Goal: Task Accomplishment & Management: Manage account settings

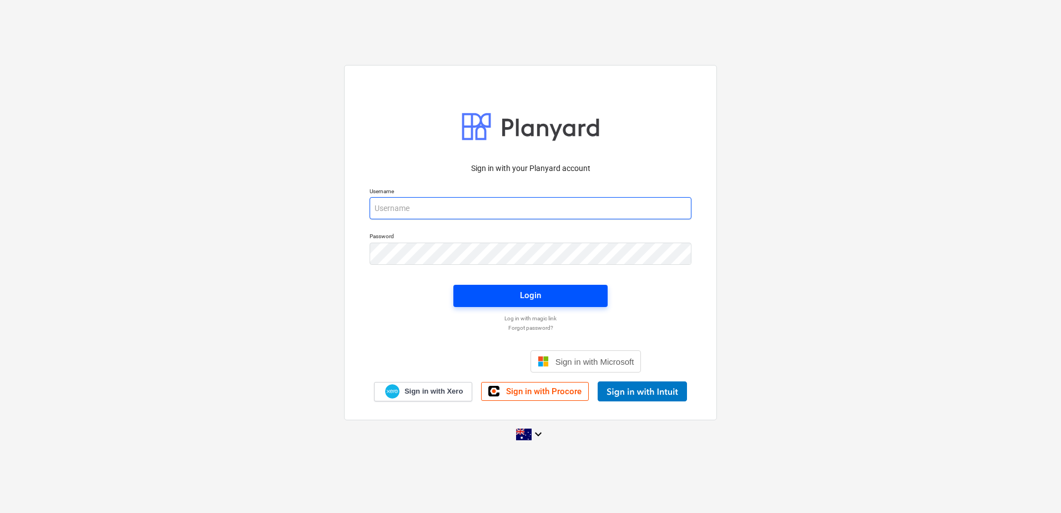
type input "[EMAIL_ADDRESS][DOMAIN_NAME]"
click at [501, 293] on span "Login" at bounding box center [531, 295] width 128 height 14
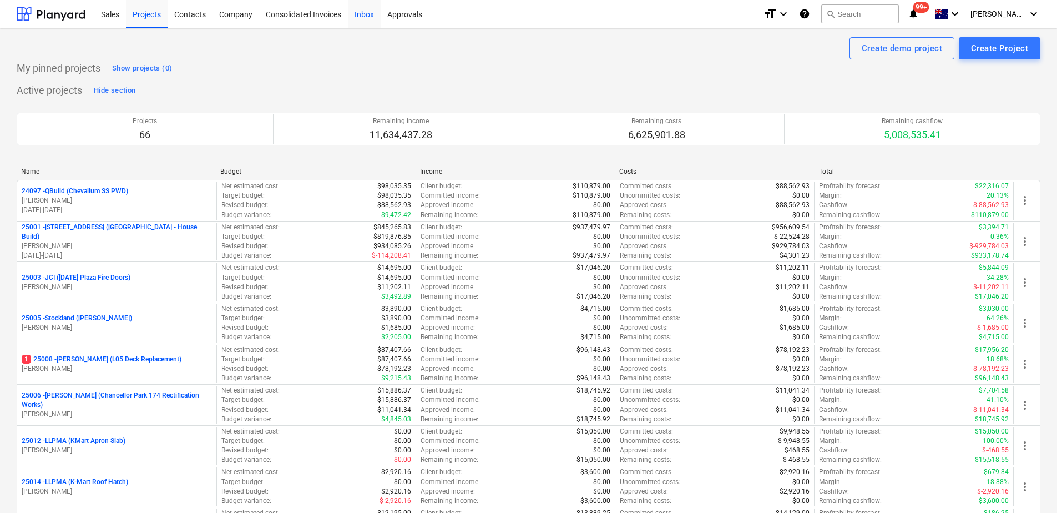
click at [374, 16] on div "Inbox" at bounding box center [364, 13] width 33 height 28
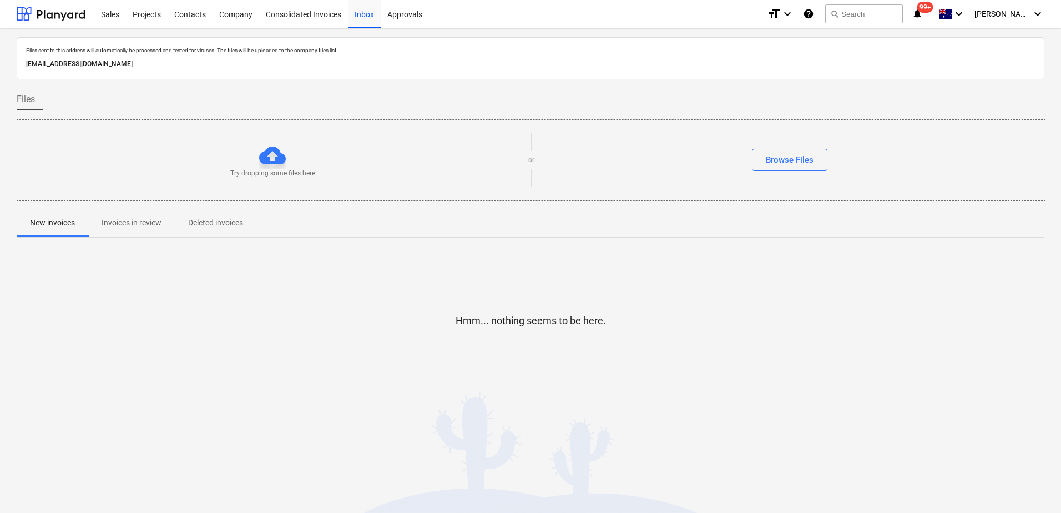
click at [135, 224] on p "Invoices in review" at bounding box center [132, 223] width 60 height 12
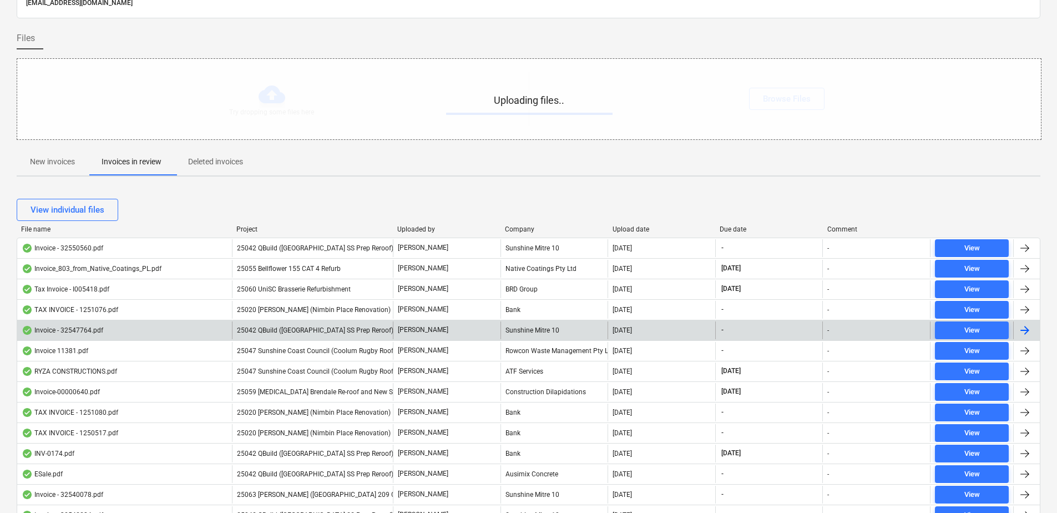
scroll to position [134, 0]
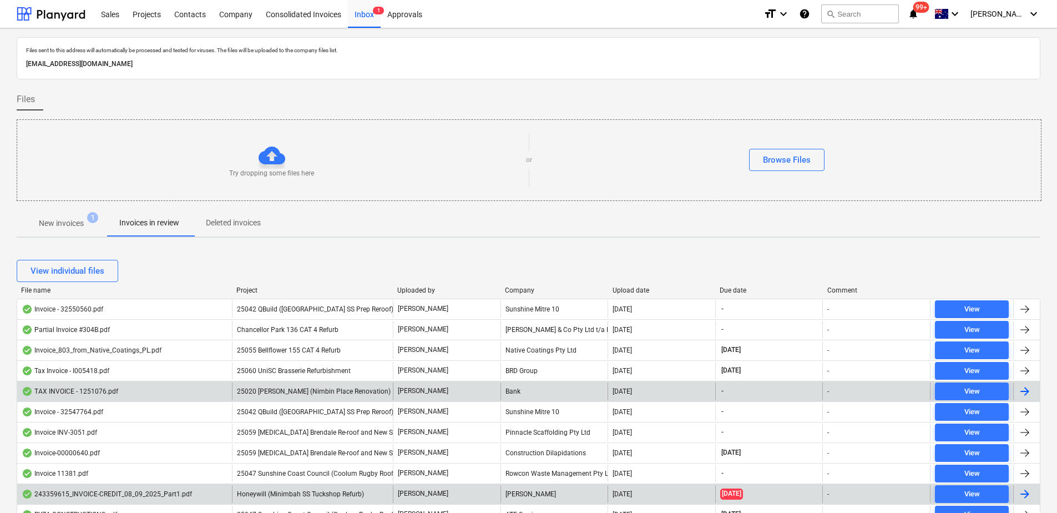
click at [293, 490] on span "Honeywill (Minimbah SS Tuckshop Refurb)" at bounding box center [300, 494] width 127 height 8
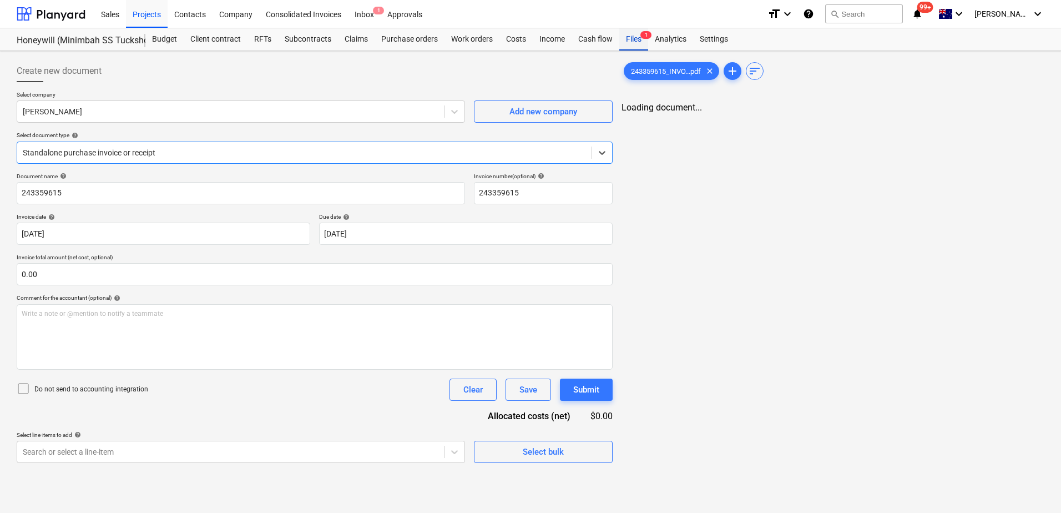
click at [641, 34] on span "1" at bounding box center [645, 35] width 11 height 8
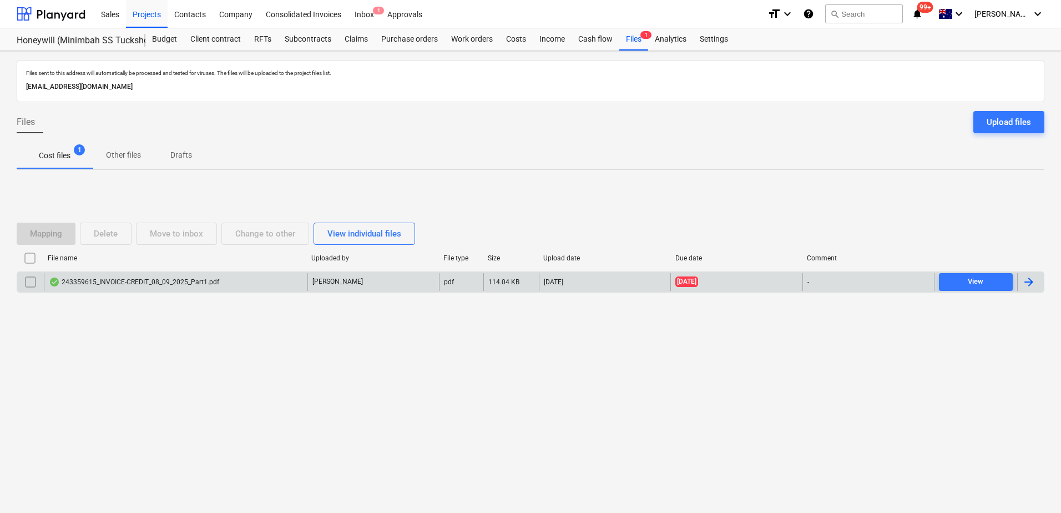
click at [28, 284] on input "checkbox" at bounding box center [31, 282] width 18 height 18
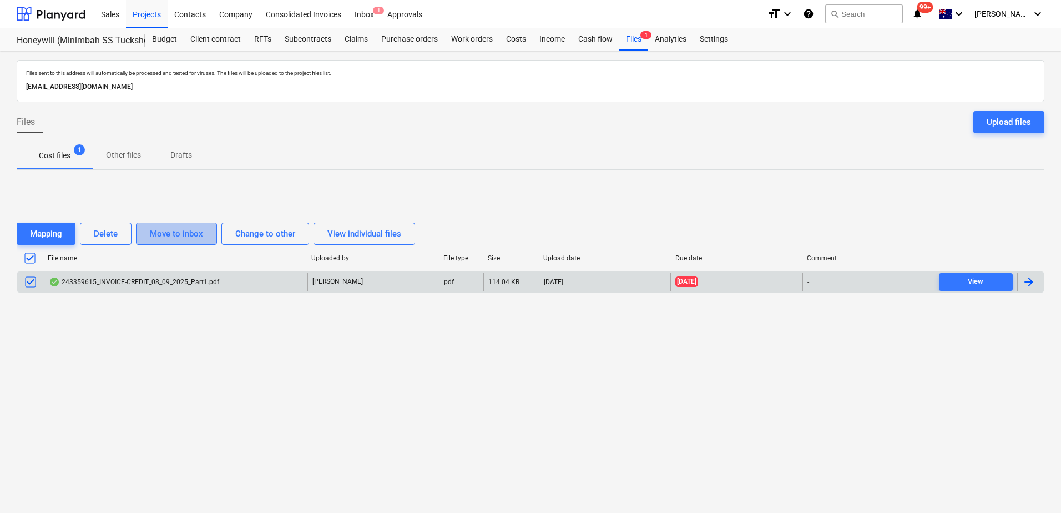
click at [171, 237] on div "Move to inbox" at bounding box center [176, 233] width 53 height 14
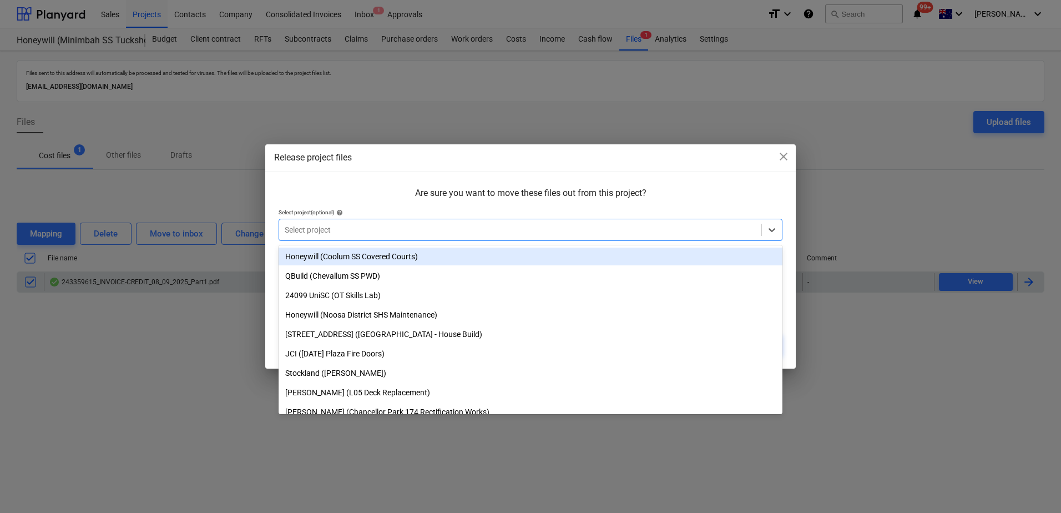
click at [385, 226] on div at bounding box center [520, 229] width 471 height 11
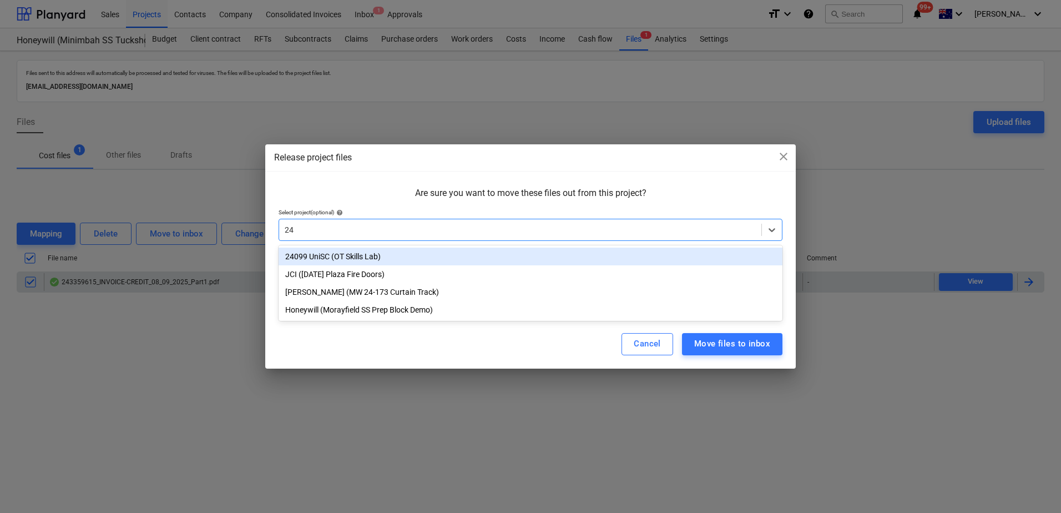
type input "2"
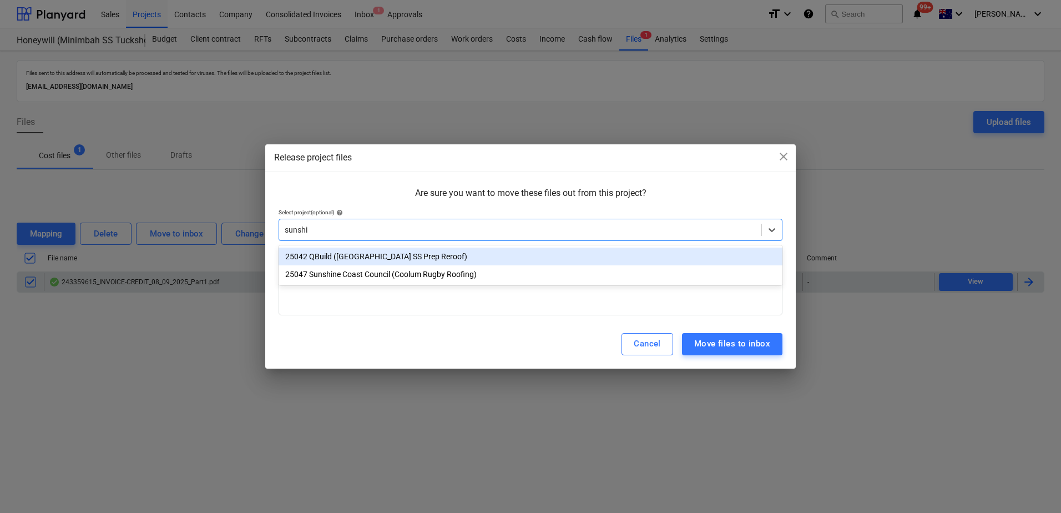
type input "sunshin"
click at [394, 258] on div "25042 QBuild ([GEOGRAPHIC_DATA] SS Prep Reroof)" at bounding box center [531, 256] width 504 height 18
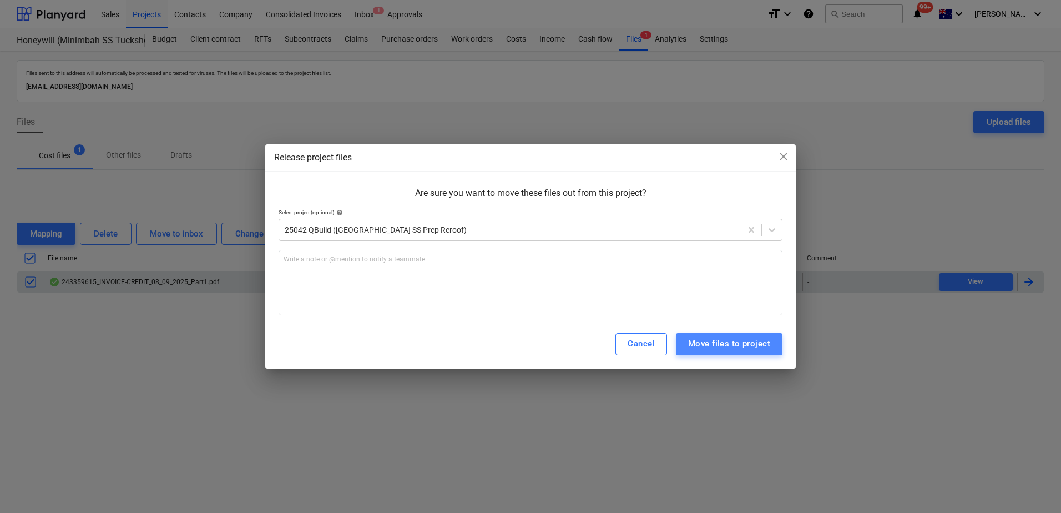
click at [716, 347] on div "Move files to project" at bounding box center [729, 343] width 82 height 14
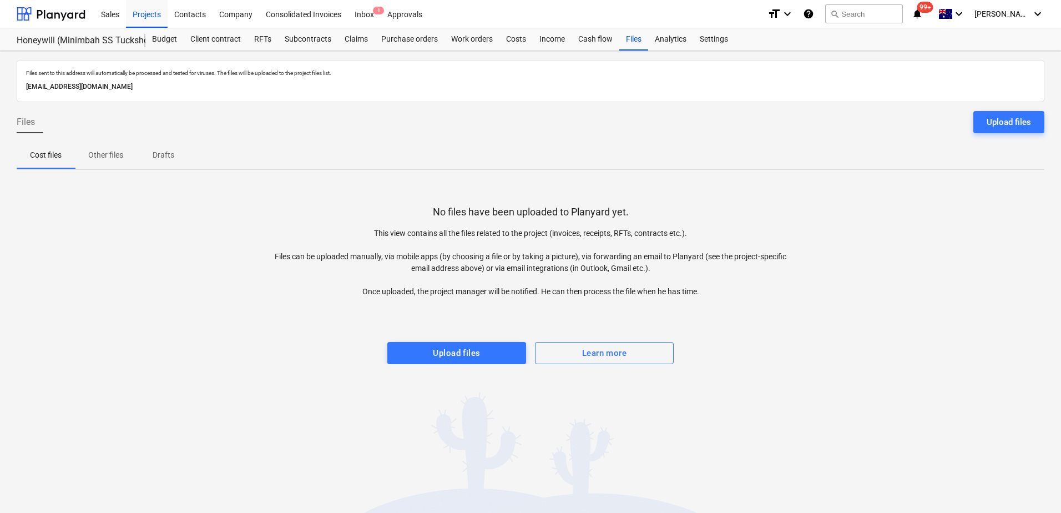
drag, startPoint x: 370, startPoint y: 22, endPoint x: 359, endPoint y: 28, distance: 11.9
click at [370, 22] on div "Inbox 1" at bounding box center [364, 13] width 33 height 28
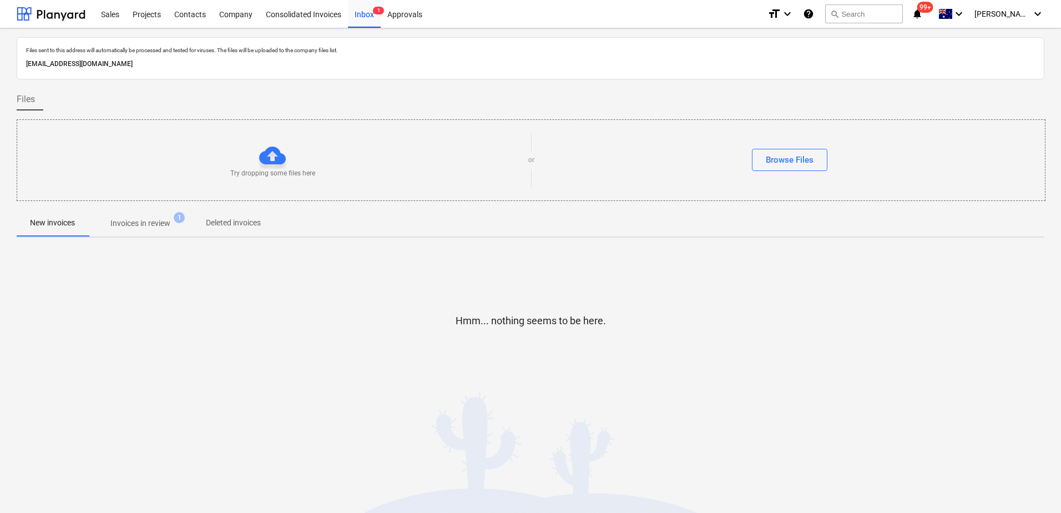
click at [141, 214] on span "Invoices in review 1" at bounding box center [140, 223] width 104 height 20
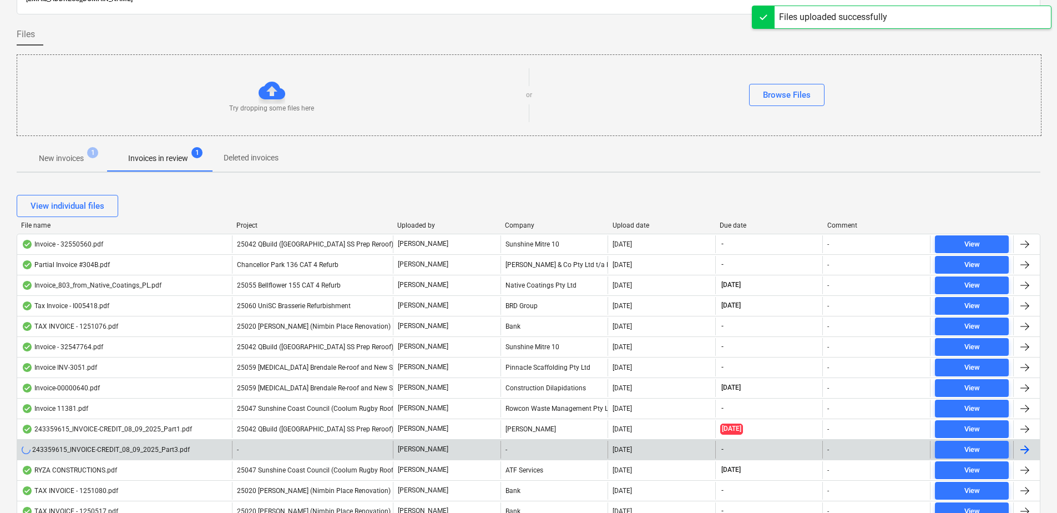
scroll to position [216, 0]
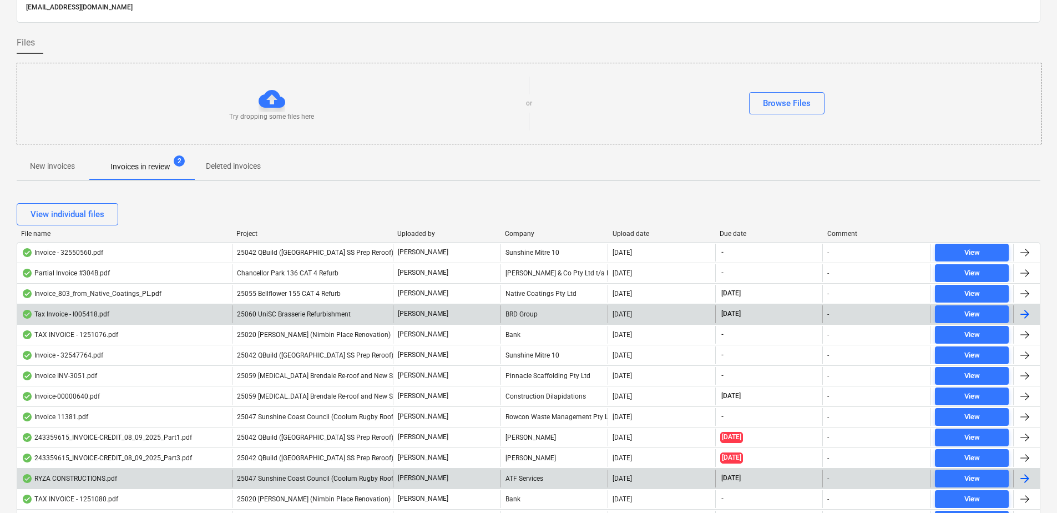
scroll to position [50, 0]
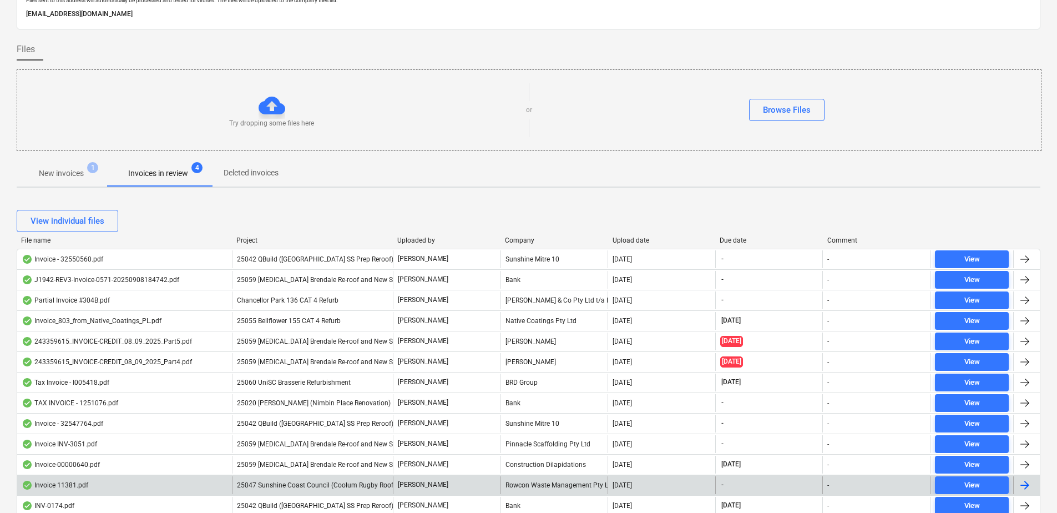
click at [287, 281] on span "25059 [MEDICAL_DATA] Brendale Re-roof and New Shed" at bounding box center [320, 280] width 167 height 8
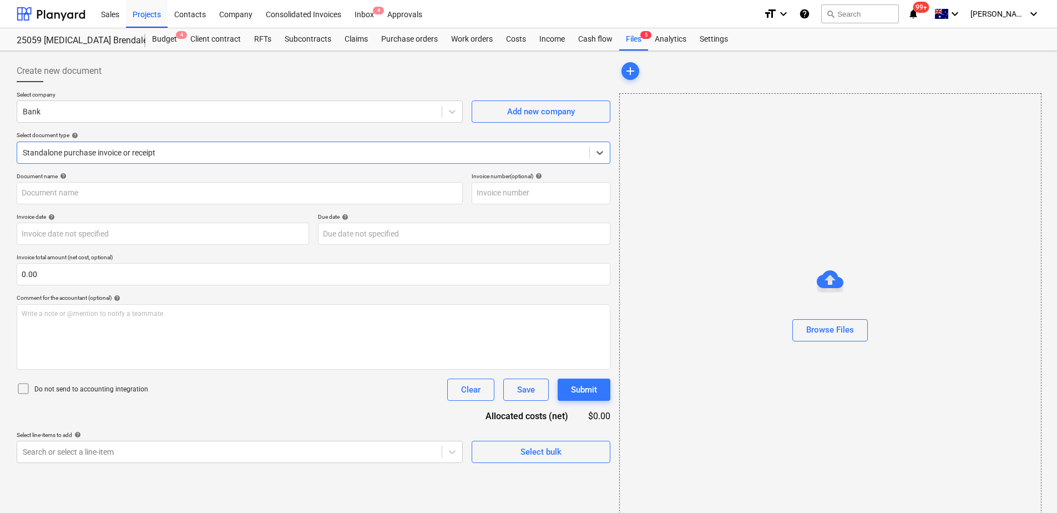
type input "0571"
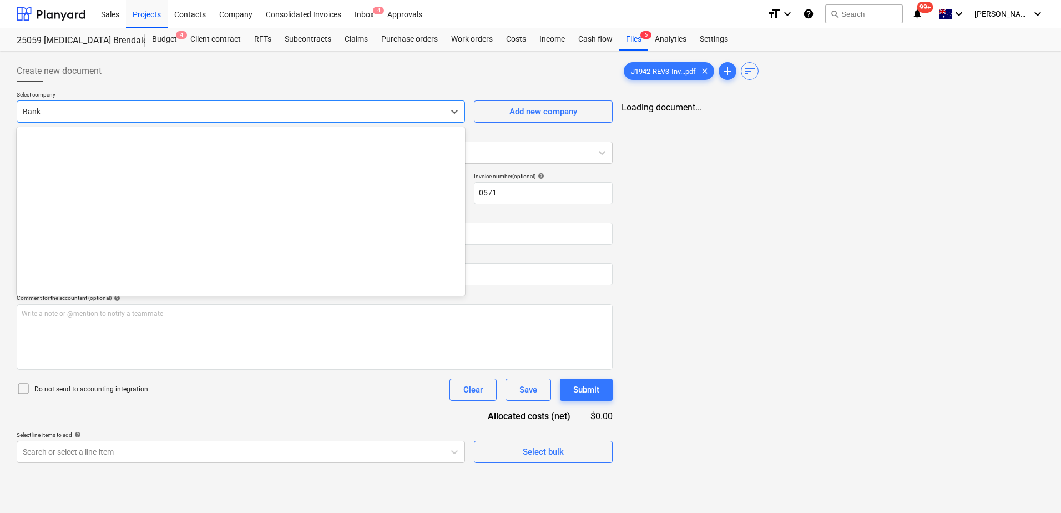
click at [83, 109] on div at bounding box center [231, 111] width 416 height 11
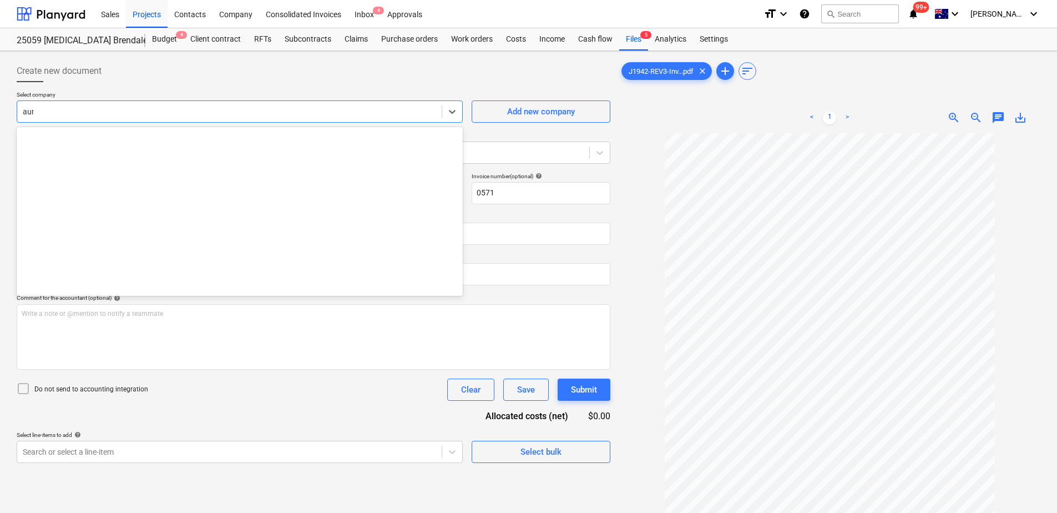
type input "aurem"
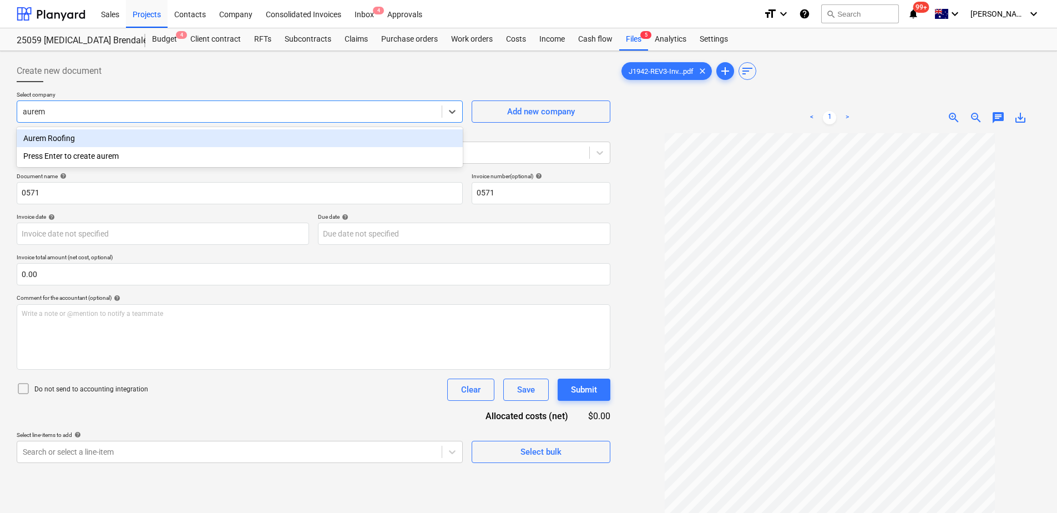
click at [126, 143] on div "Aurem Roofing" at bounding box center [240, 138] width 446 height 18
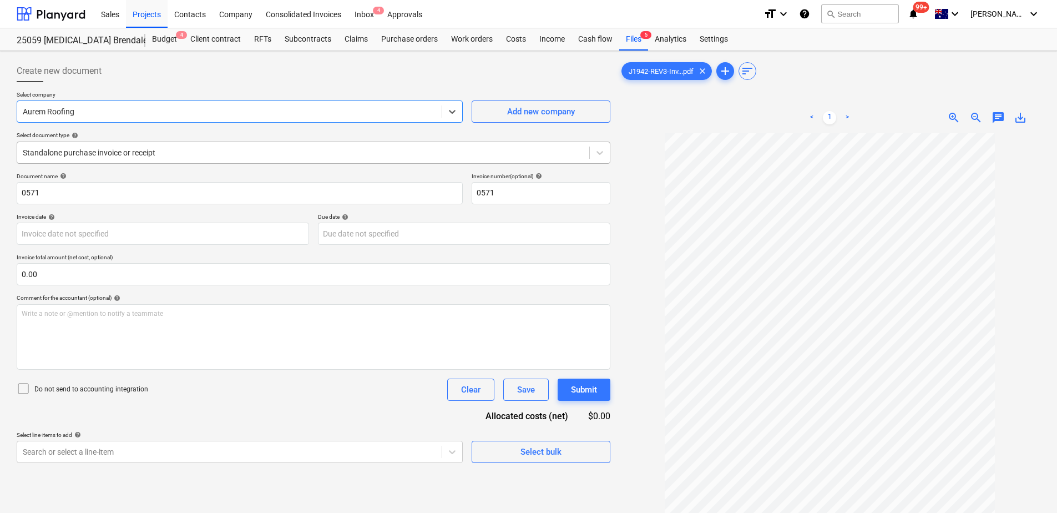
click at [116, 155] on div at bounding box center [303, 152] width 561 height 11
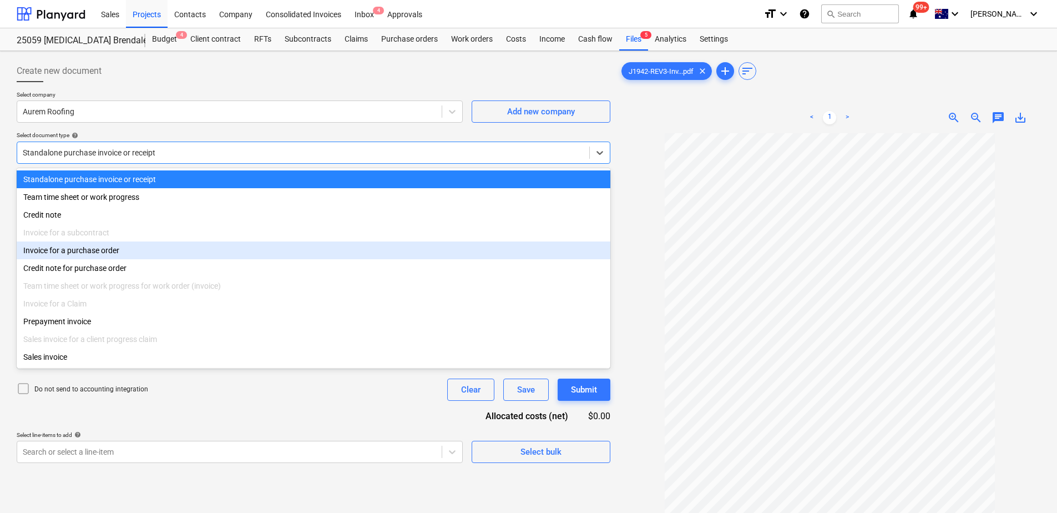
click at [118, 249] on div "Invoice for a purchase order" at bounding box center [314, 250] width 594 height 18
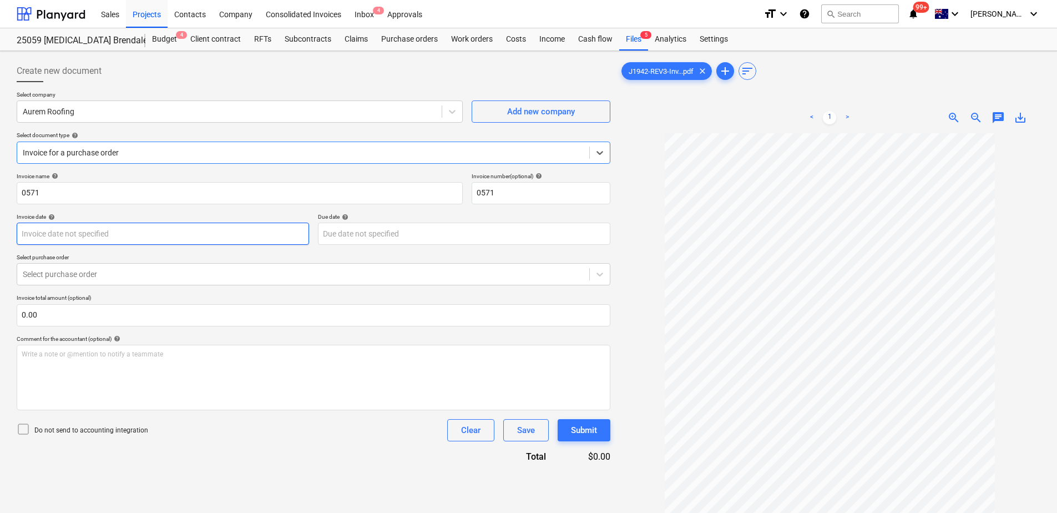
click at [211, 236] on body "Sales Projects Contacts Company Consolidated Invoices Inbox 4 Approvals format_…" at bounding box center [528, 256] width 1057 height 513
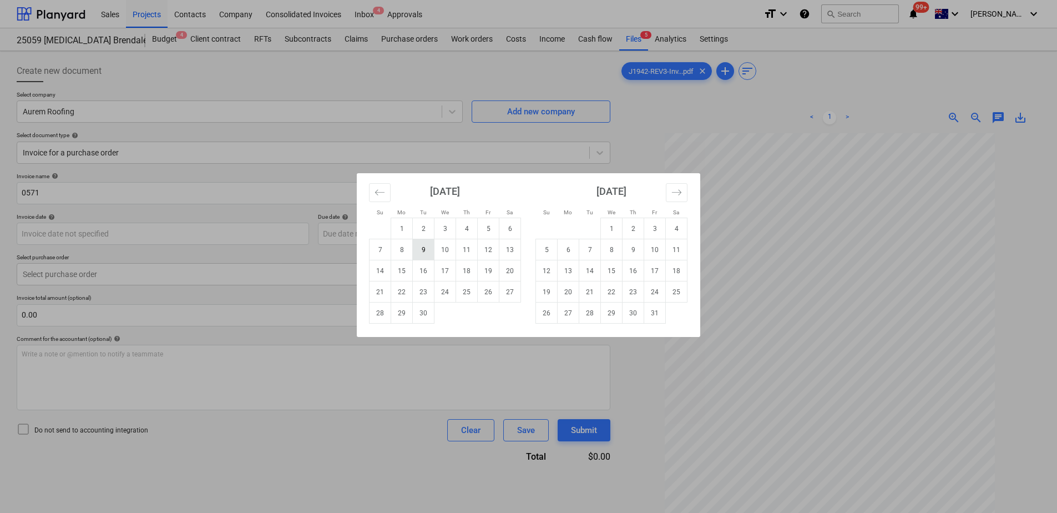
click at [423, 254] on td "9" at bounding box center [424, 249] width 22 height 21
type input "[DATE]"
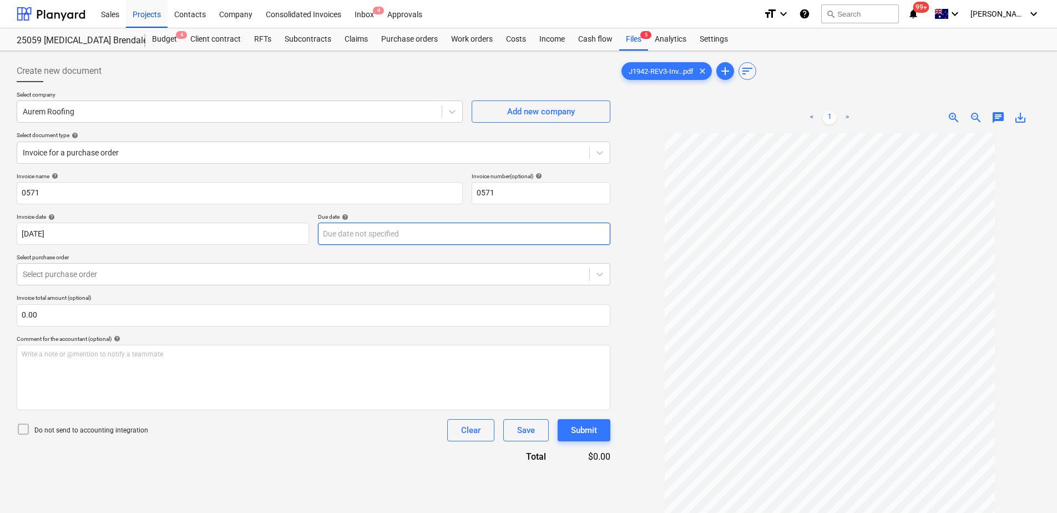
click at [410, 240] on body "Sales Projects Contacts Company Consolidated Invoices Inbox 4 Approvals format_…" at bounding box center [528, 256] width 1057 height 513
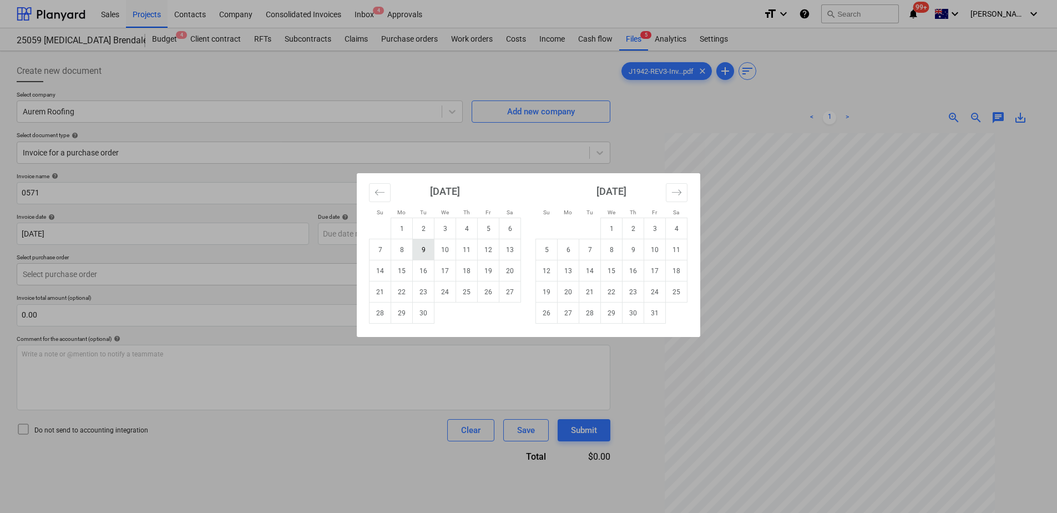
click at [428, 250] on td "9" at bounding box center [424, 249] width 22 height 21
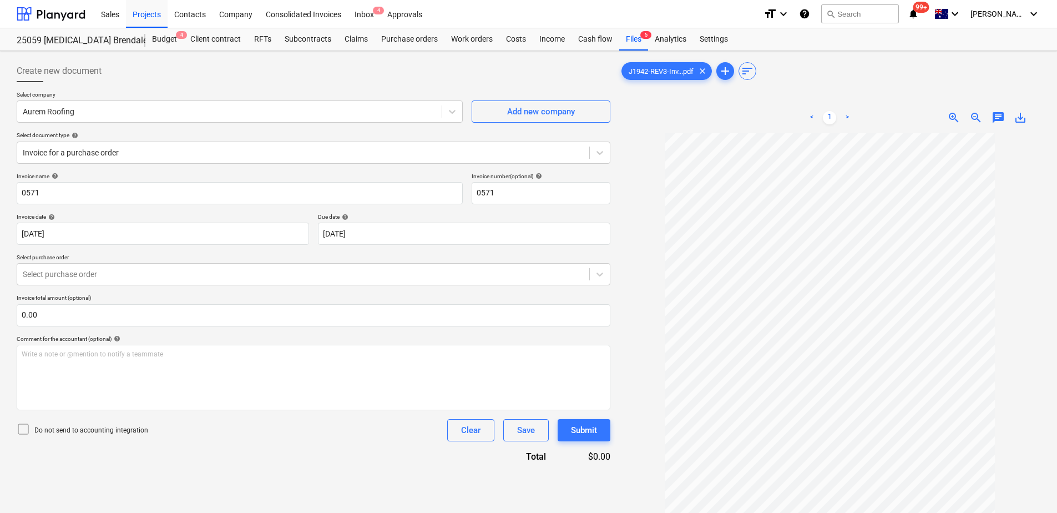
type input "[DATE]"
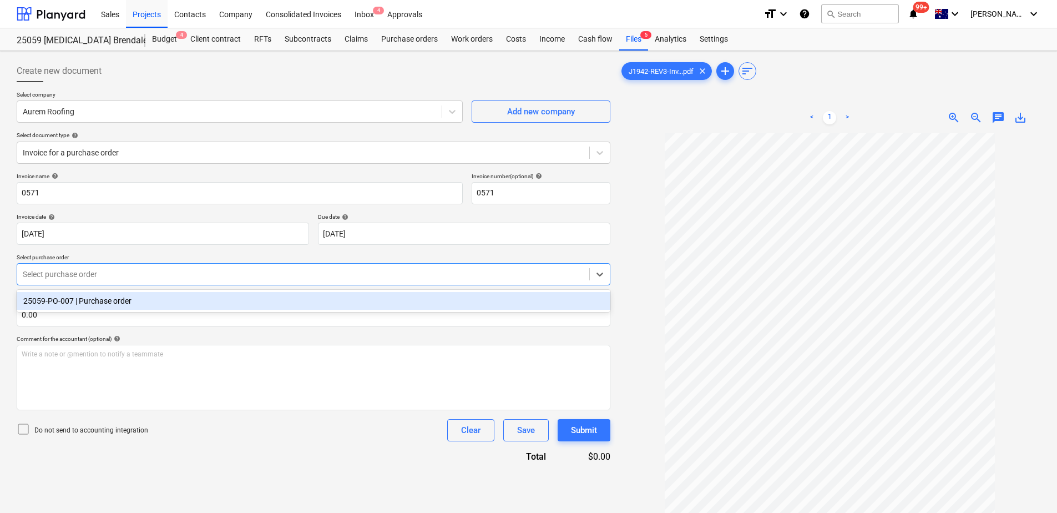
click at [203, 269] on div at bounding box center [303, 274] width 561 height 11
click at [199, 300] on div "25059-PO-007 | Purchase order" at bounding box center [314, 301] width 594 height 18
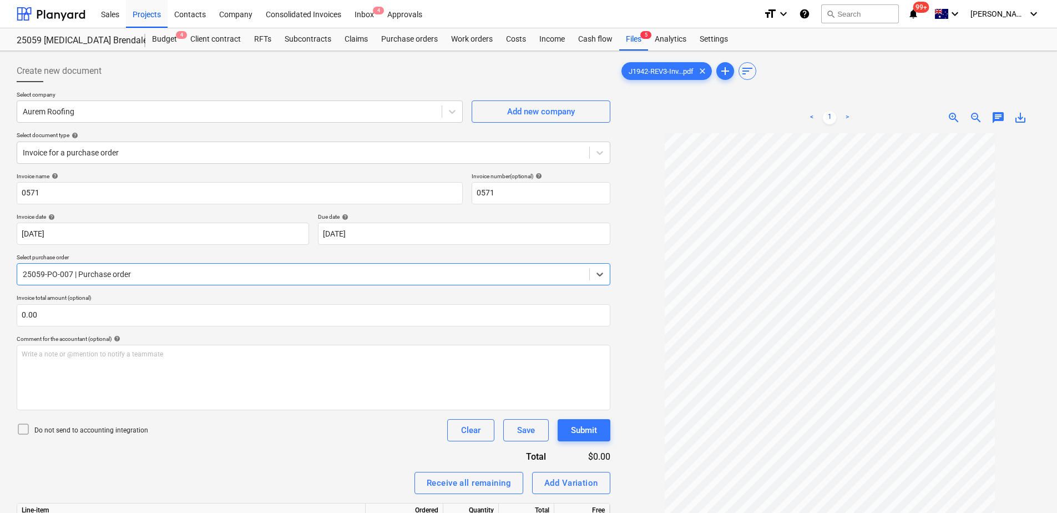
click at [259, 456] on div "Invoice name help 0571 Invoice number (optional) help 0571 Invoice date help [D…" at bounding box center [314, 385] width 594 height 425
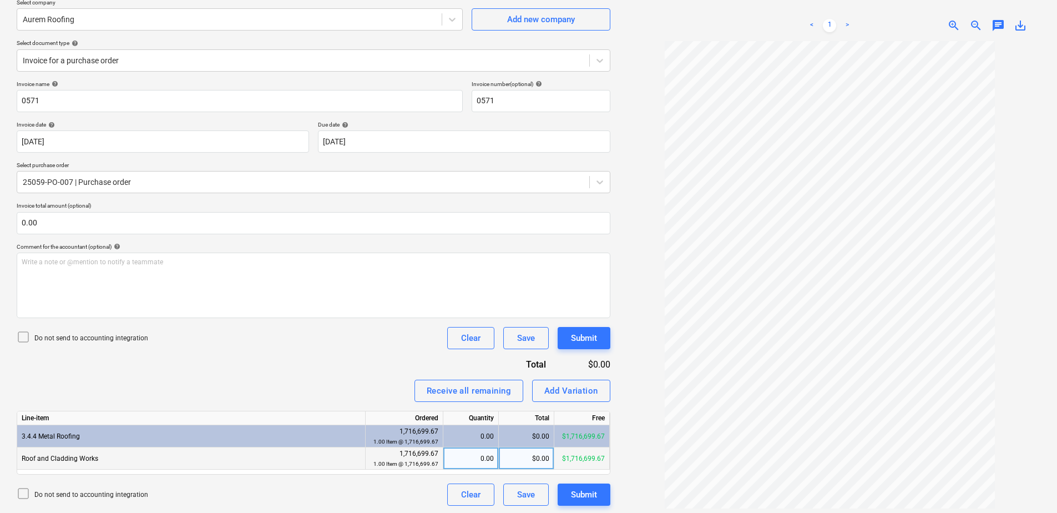
scroll to position [111, 0]
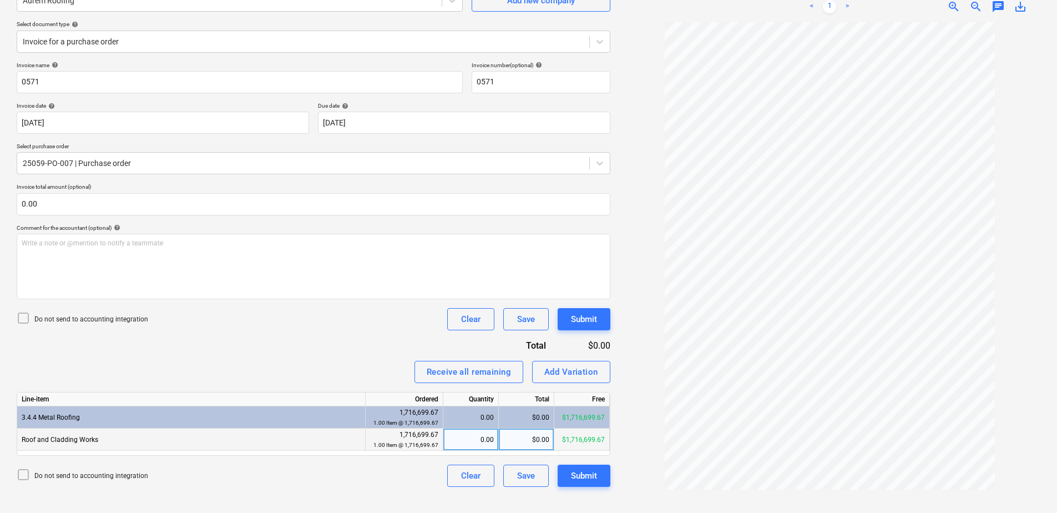
click at [464, 438] on div "0.00" at bounding box center [471, 439] width 46 height 22
click at [952, 6] on span "zoom_in" at bounding box center [953, 6] width 13 height 13
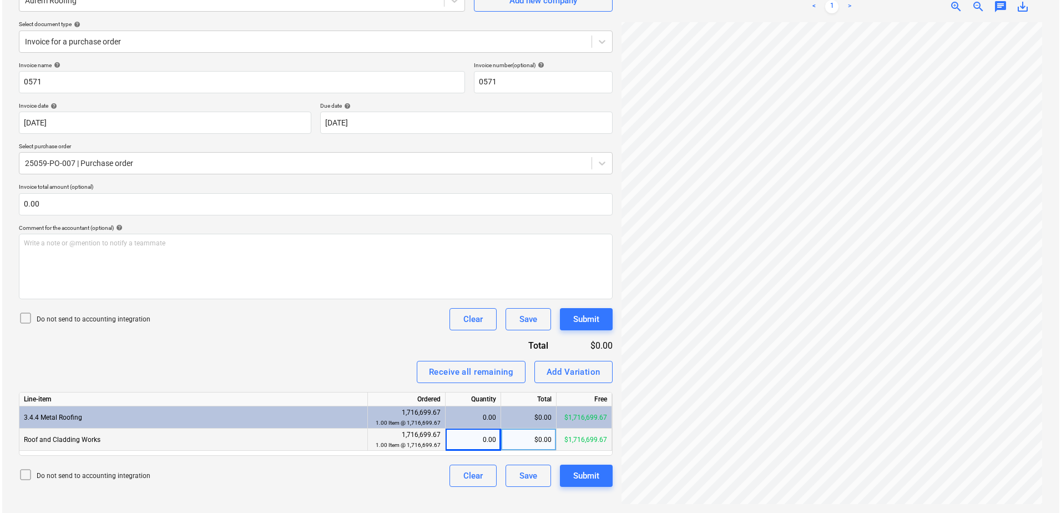
scroll to position [17, 80]
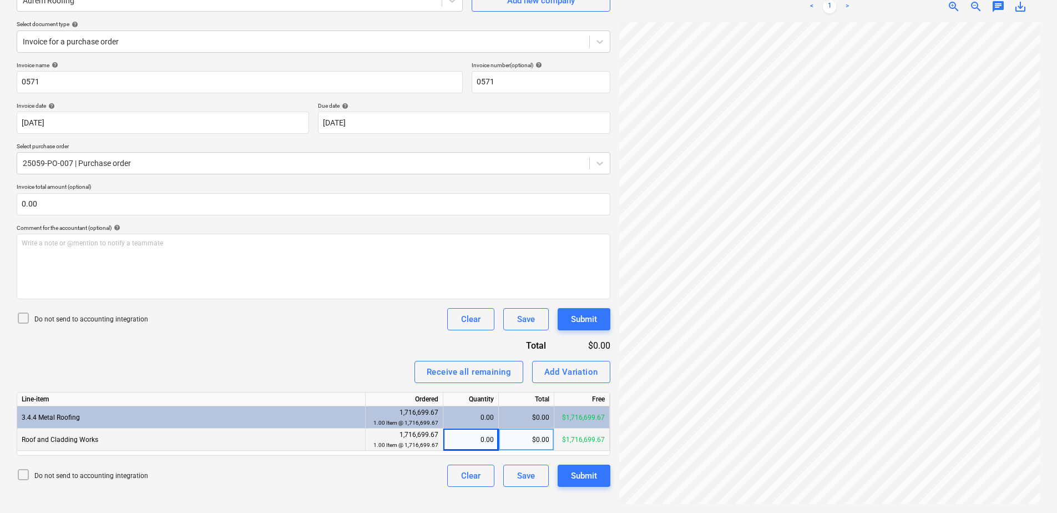
click at [520, 442] on div "$0.00" at bounding box center [526, 439] width 55 height 22
click at [470, 440] on div "0.00" at bounding box center [471, 439] width 46 height 22
type input "0.1"
click at [513, 439] on div "$171,669.97" at bounding box center [526, 439] width 55 height 22
click at [479, 439] on div "0.10" at bounding box center [471, 439] width 46 height 22
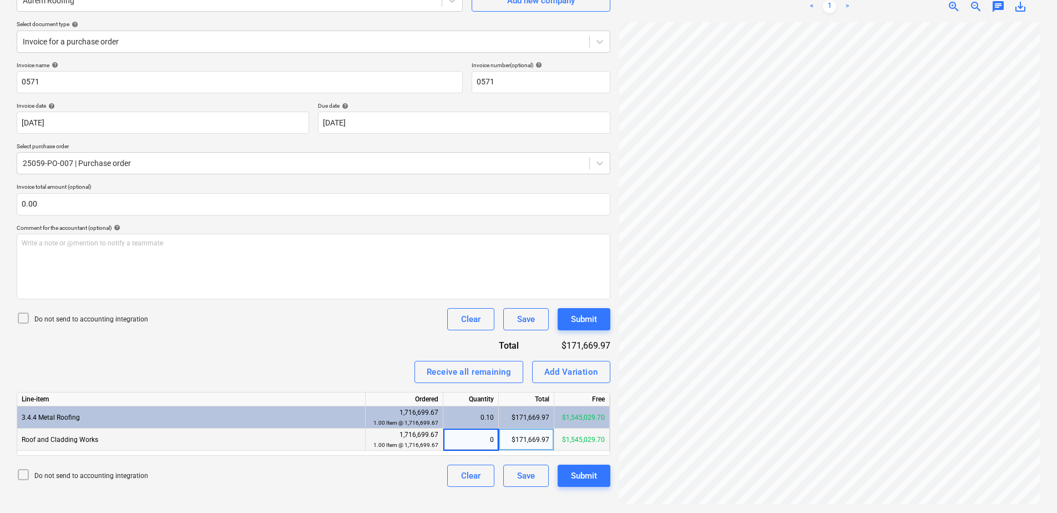
type input "0"
click at [511, 441] on div "$0.00" at bounding box center [526, 439] width 55 height 22
type input "166654.37"
click at [590, 475] on div "Submit" at bounding box center [584, 475] width 26 height 14
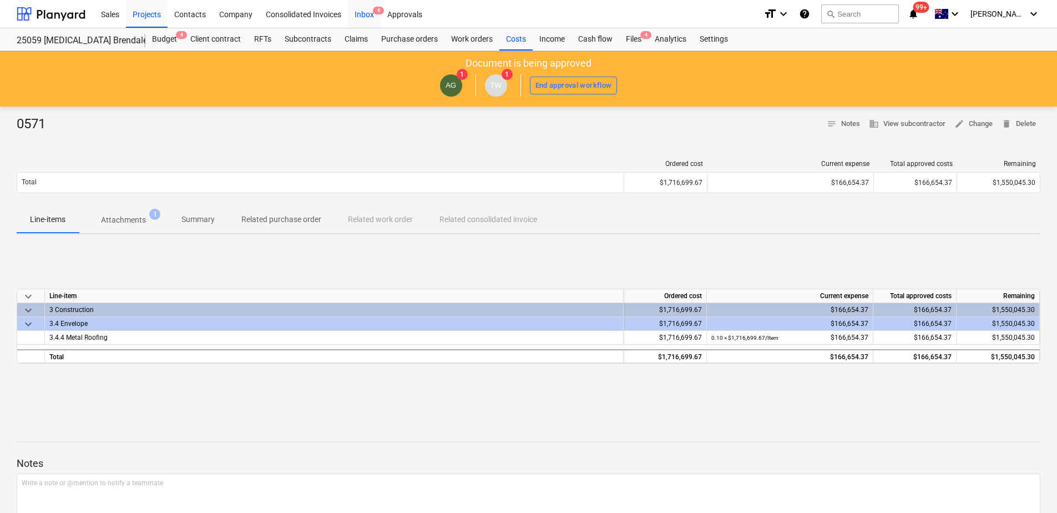
click at [377, 10] on span "4" at bounding box center [378, 11] width 11 height 8
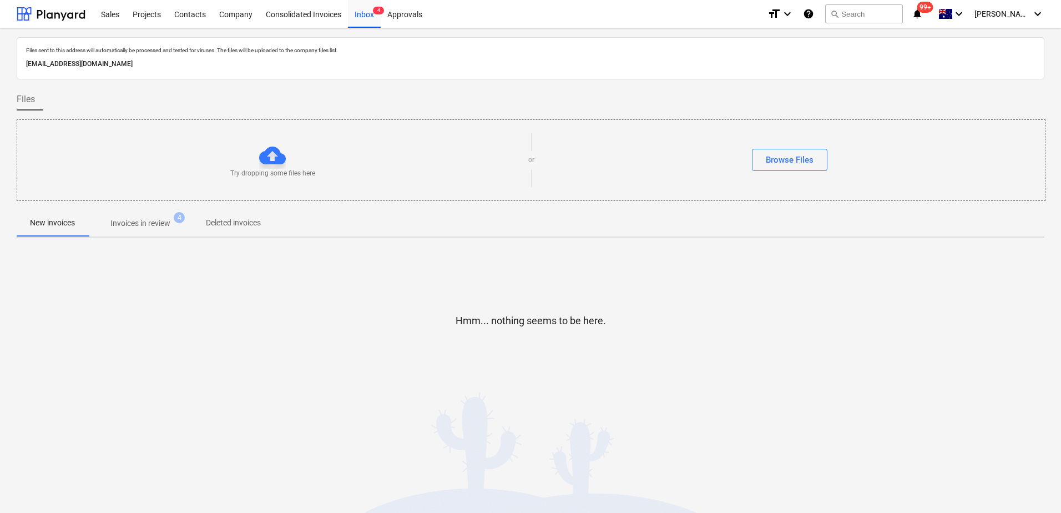
click at [159, 224] on p "Invoices in review" at bounding box center [140, 223] width 60 height 12
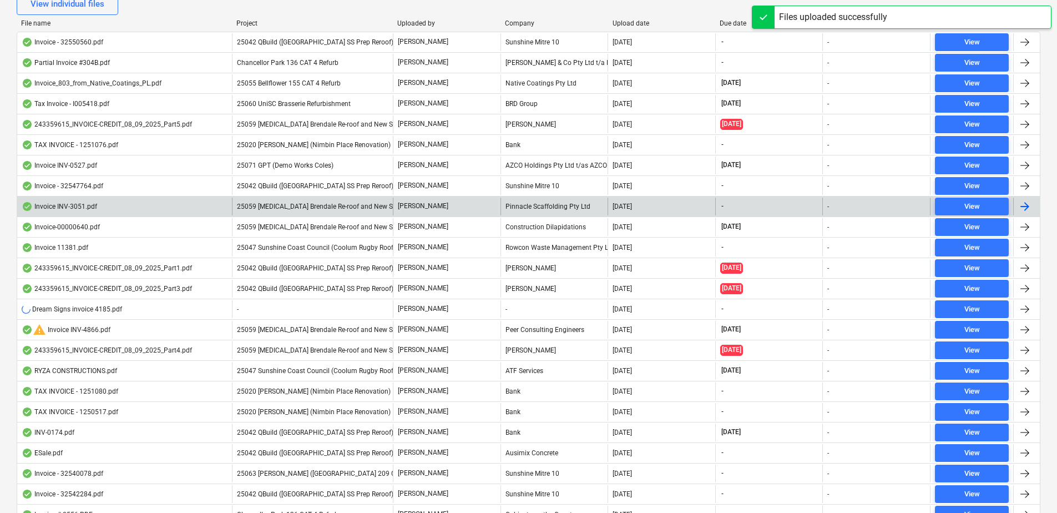
scroll to position [277, 0]
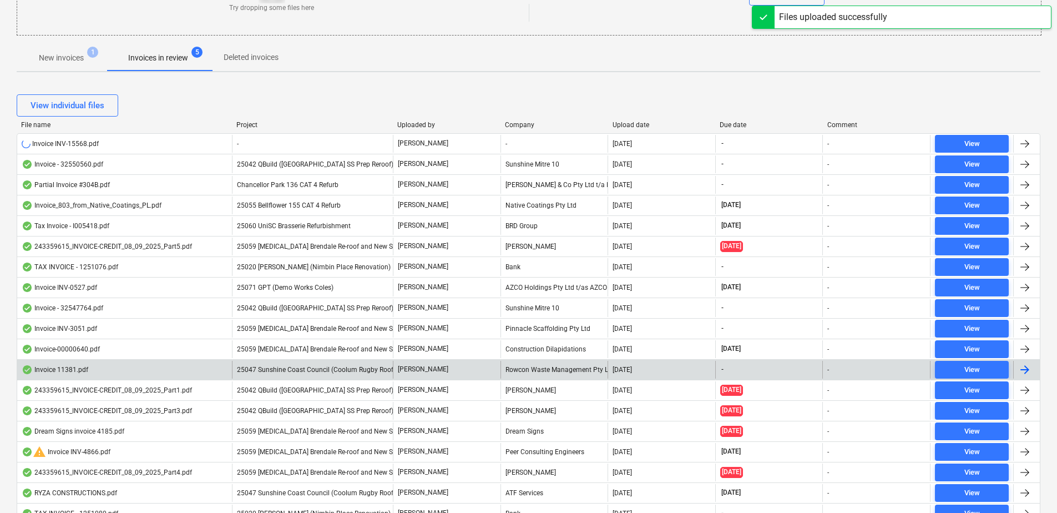
scroll to position [166, 0]
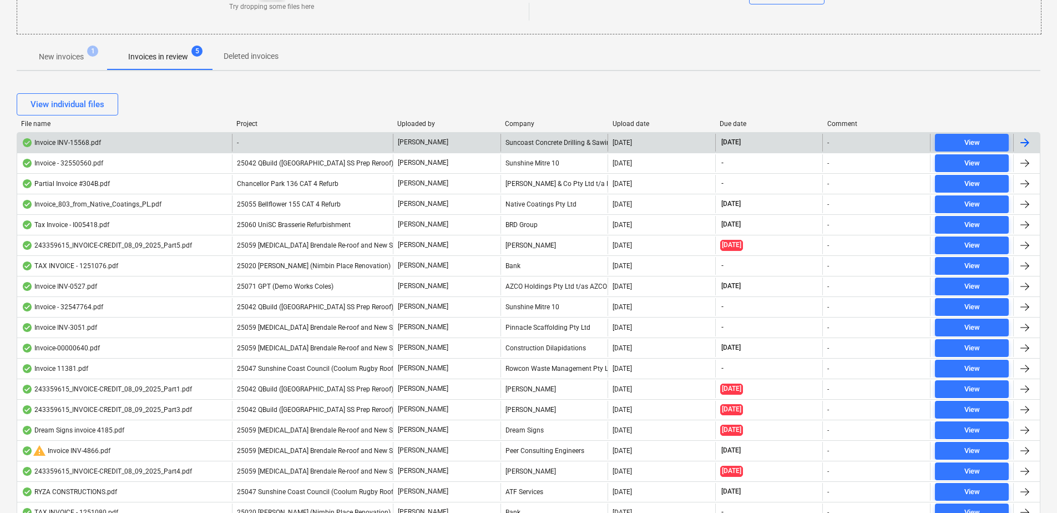
click at [309, 145] on div "-" at bounding box center [312, 143] width 161 height 18
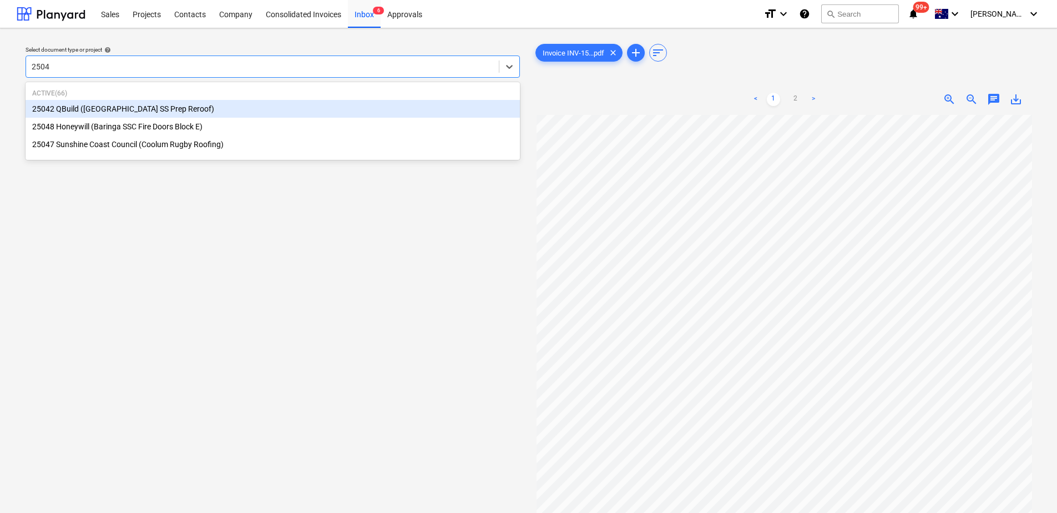
type input "25042"
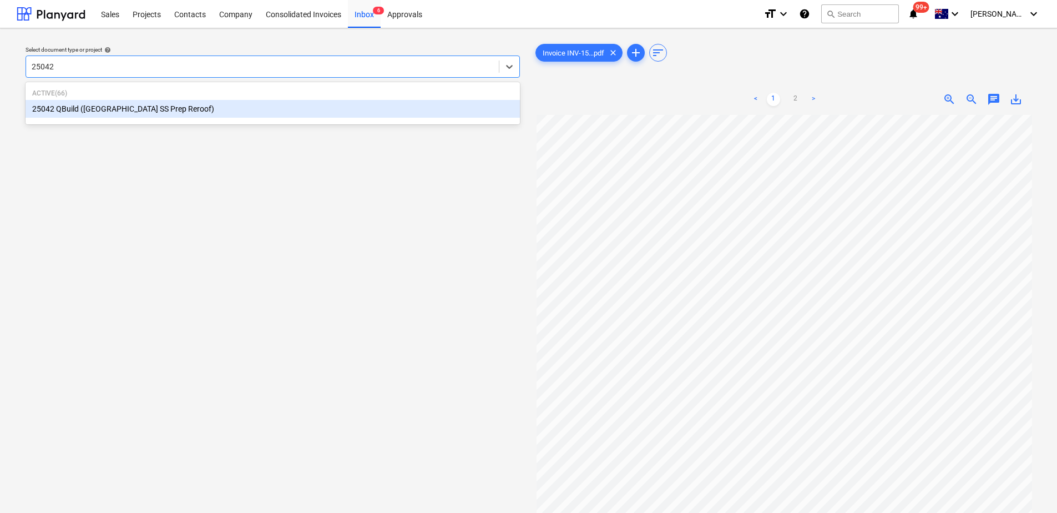
click at [293, 113] on div "25042 QBuild ([GEOGRAPHIC_DATA] SS Prep Reroof)" at bounding box center [273, 109] width 494 height 18
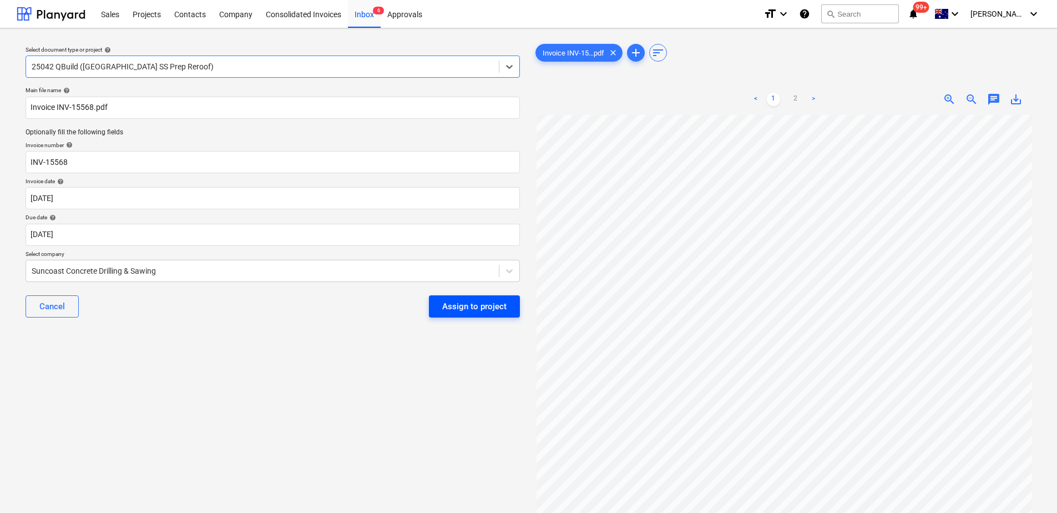
click at [457, 310] on div "Assign to project" at bounding box center [474, 306] width 64 height 14
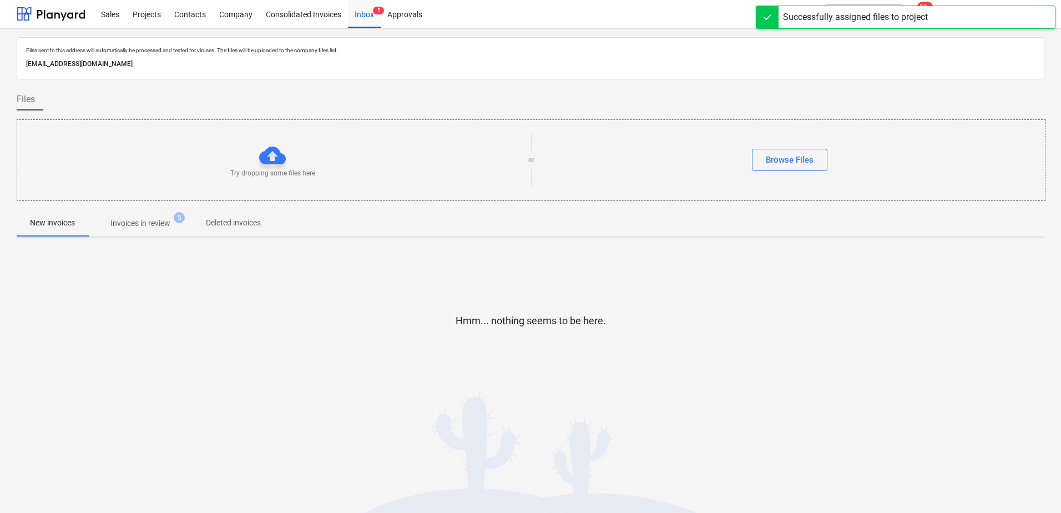
click at [175, 219] on span "Invoices in review 5" at bounding box center [141, 223] width 78 height 12
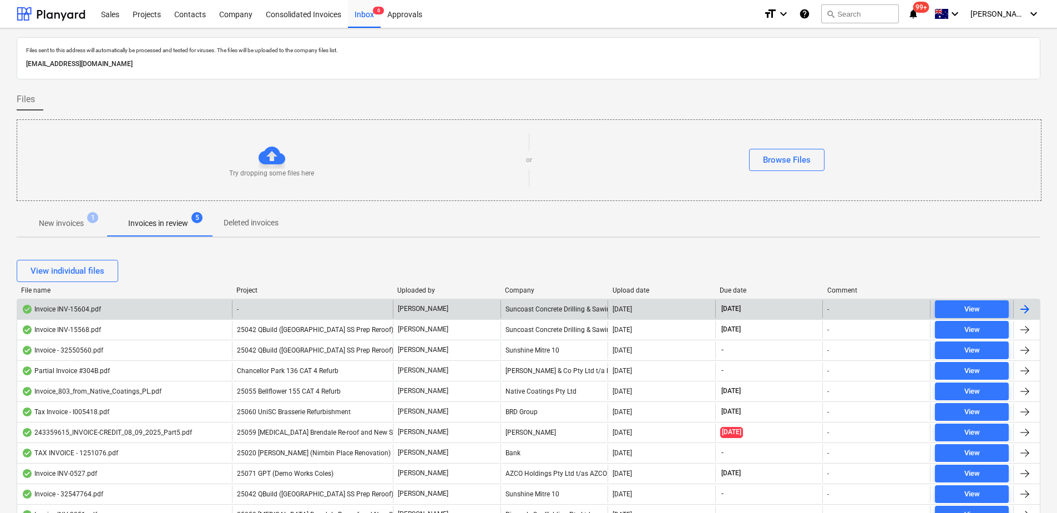
click at [292, 306] on div "-" at bounding box center [312, 309] width 161 height 18
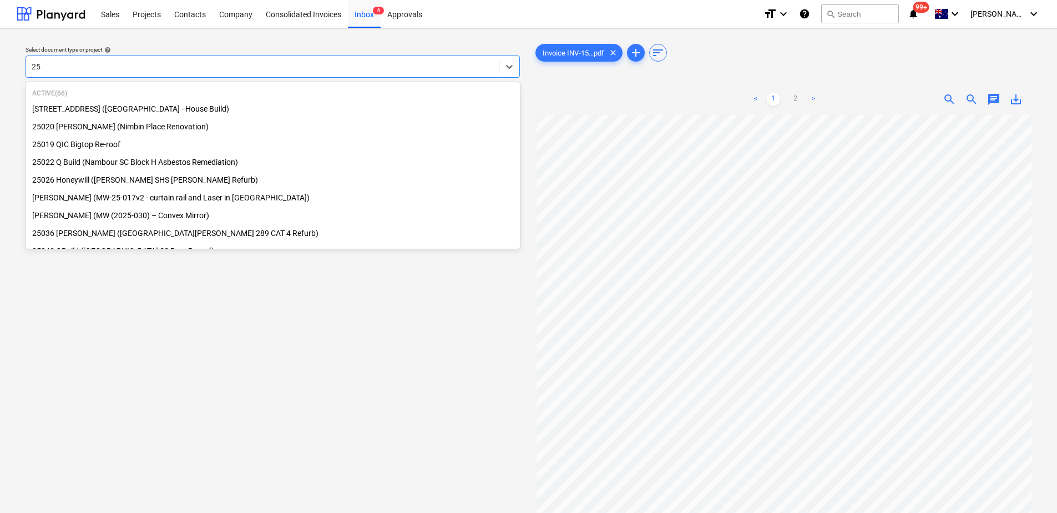
type input "2"
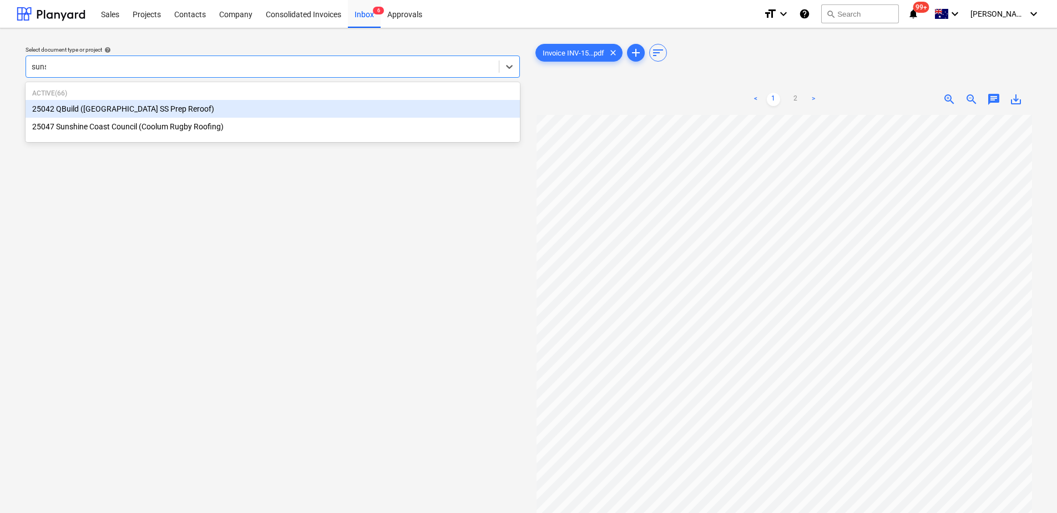
type input "sunsh"
click at [146, 110] on div "25042 QBuild ([GEOGRAPHIC_DATA] SS Prep Reroof)" at bounding box center [273, 109] width 494 height 18
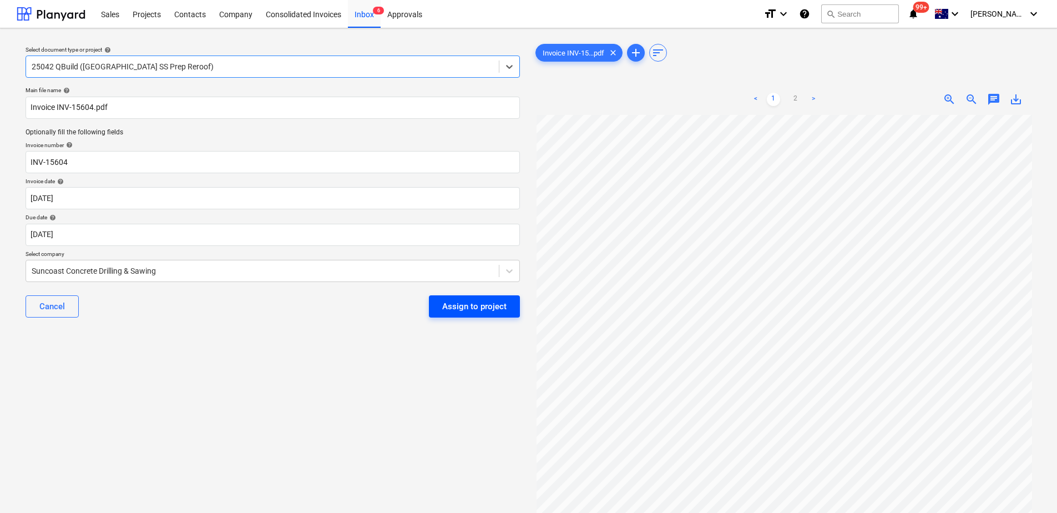
click at [467, 311] on div "Assign to project" at bounding box center [474, 306] width 64 height 14
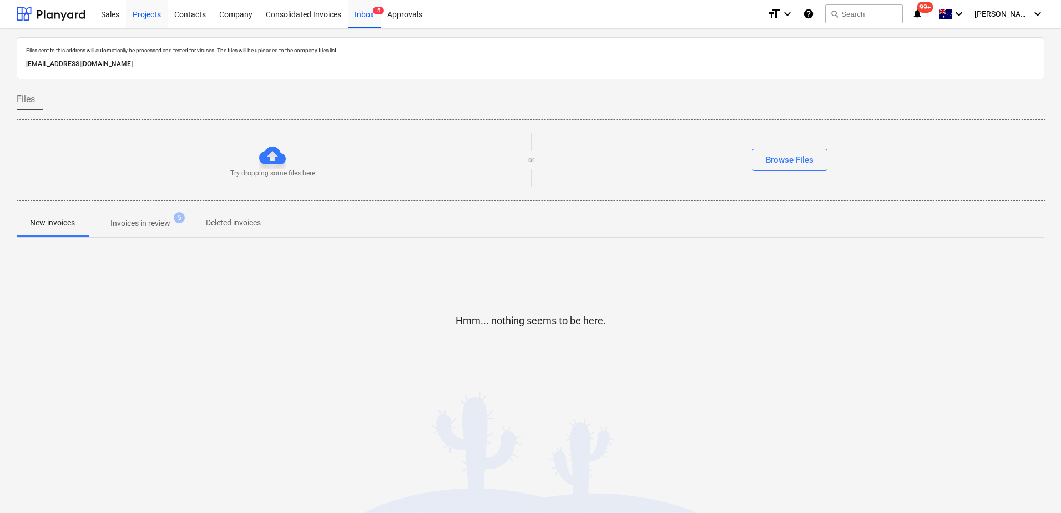
click at [149, 16] on div "Projects" at bounding box center [147, 13] width 42 height 28
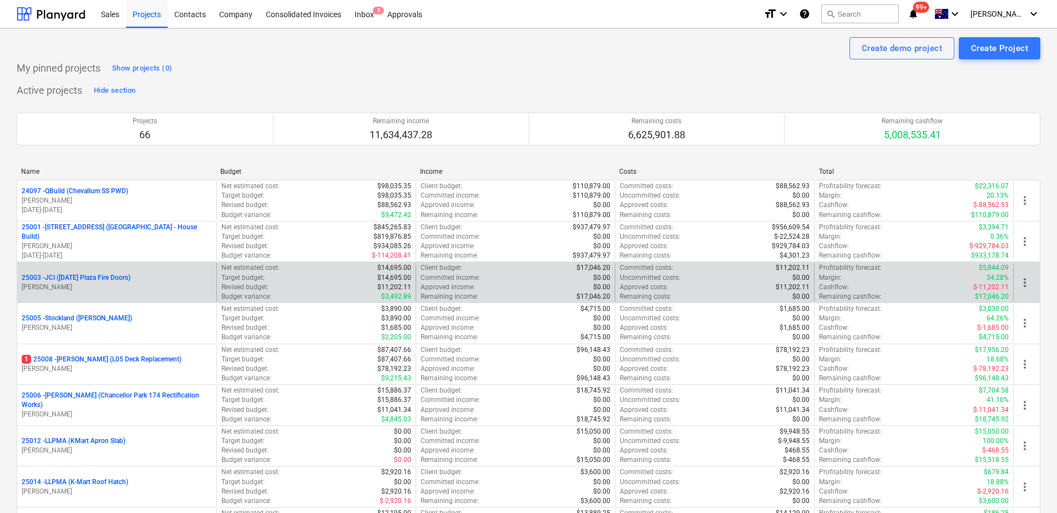
scroll to position [2309, 0]
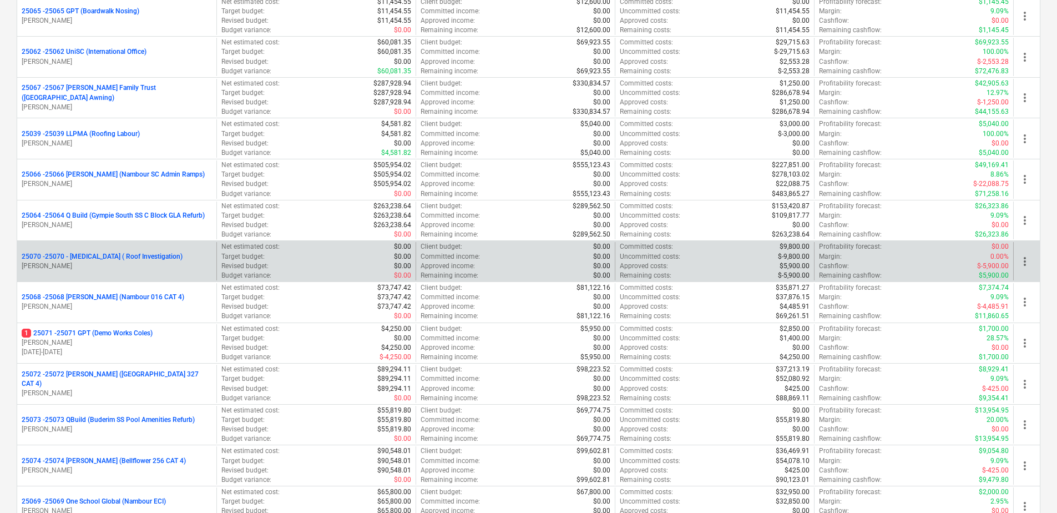
click at [150, 262] on p "[PERSON_NAME]" at bounding box center [117, 265] width 190 height 9
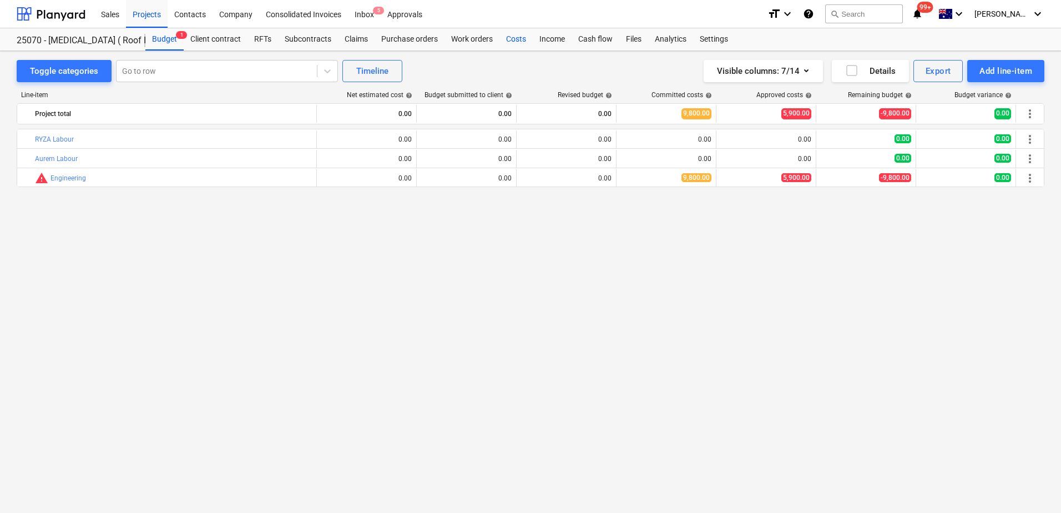
click at [514, 42] on div "Costs" at bounding box center [515, 39] width 33 height 22
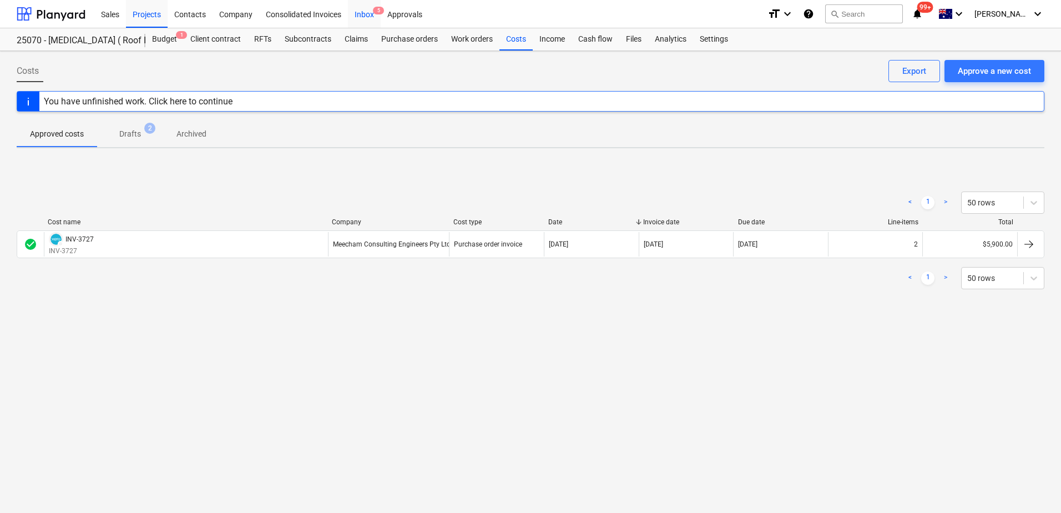
click at [370, 23] on div "Inbox 5" at bounding box center [364, 13] width 33 height 28
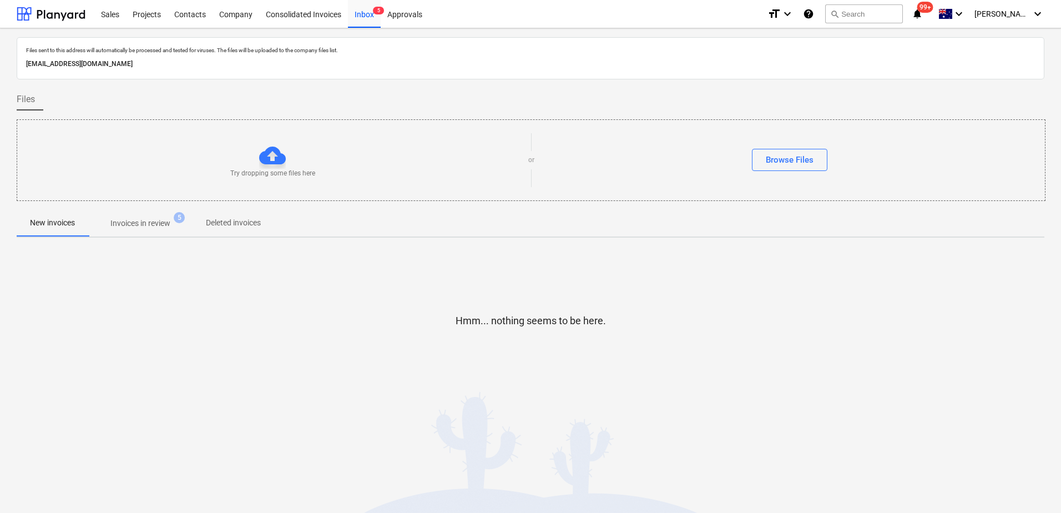
click at [139, 218] on p "Invoices in review" at bounding box center [140, 223] width 60 height 12
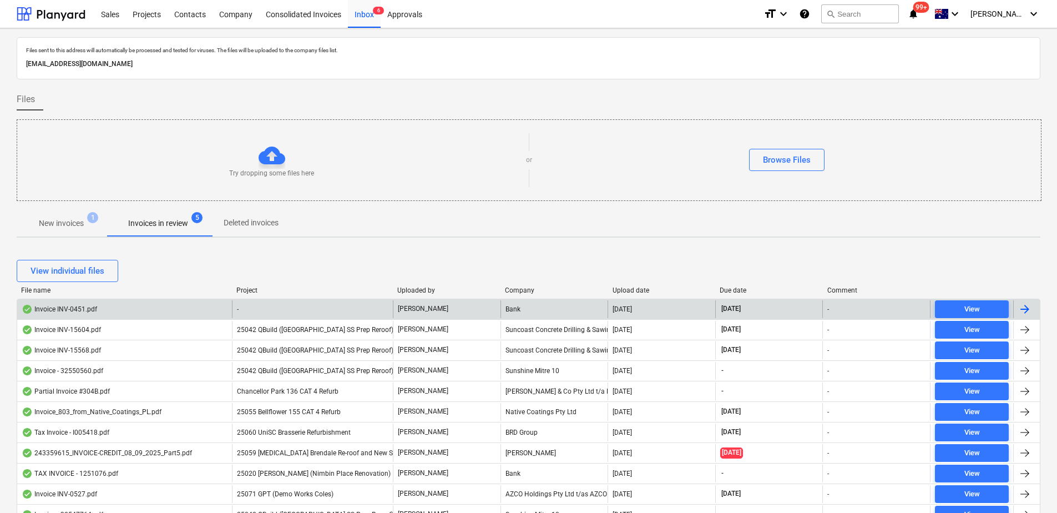
click at [282, 311] on div "-" at bounding box center [312, 309] width 161 height 18
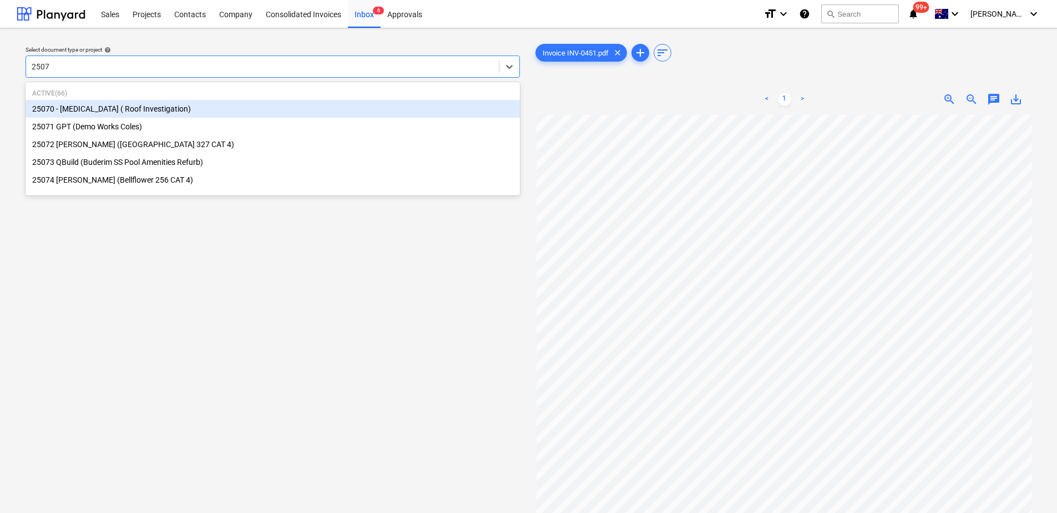
type input "25070"
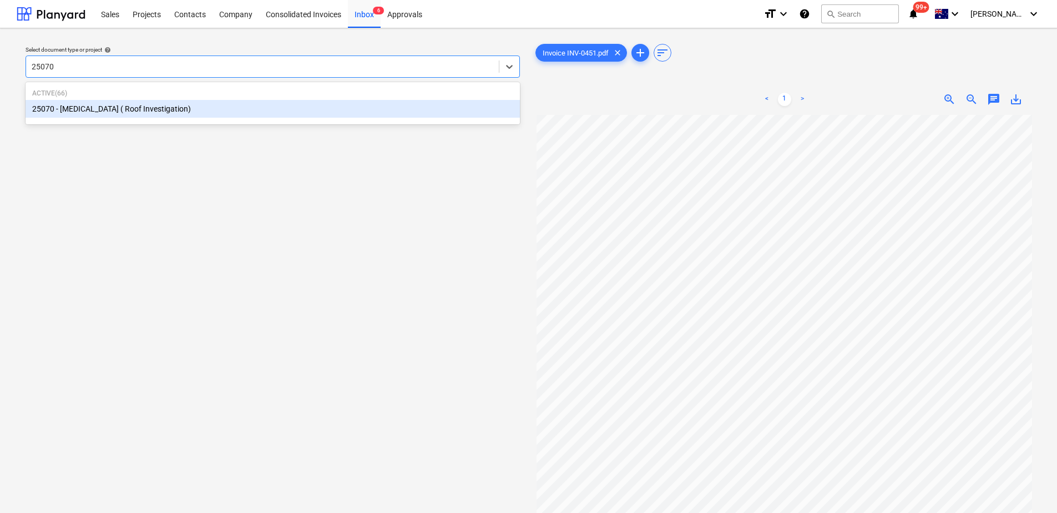
click at [117, 107] on div "25070 - [MEDICAL_DATA] ( Roof Investigation)" at bounding box center [273, 109] width 494 height 18
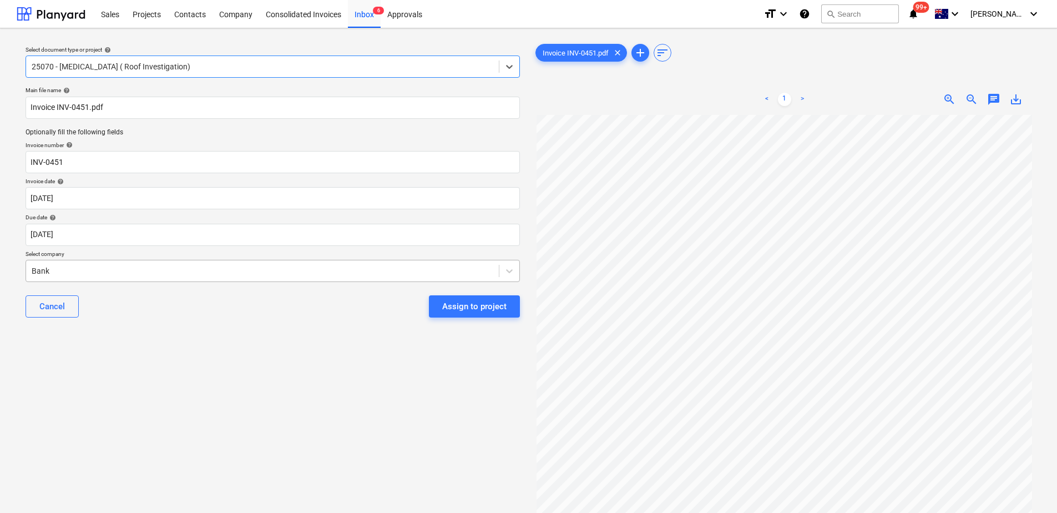
click at [94, 274] on div at bounding box center [263, 270] width 462 height 11
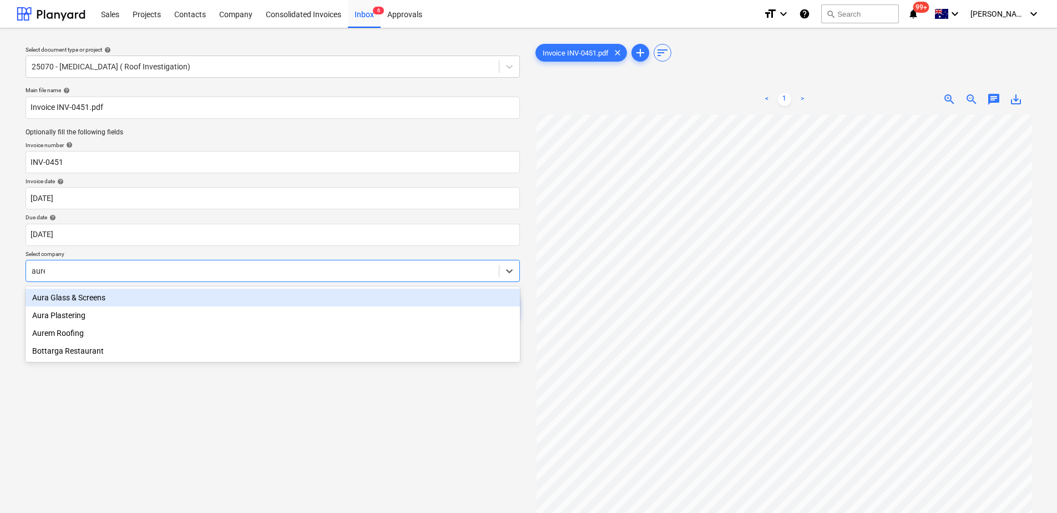
type input "aurem"
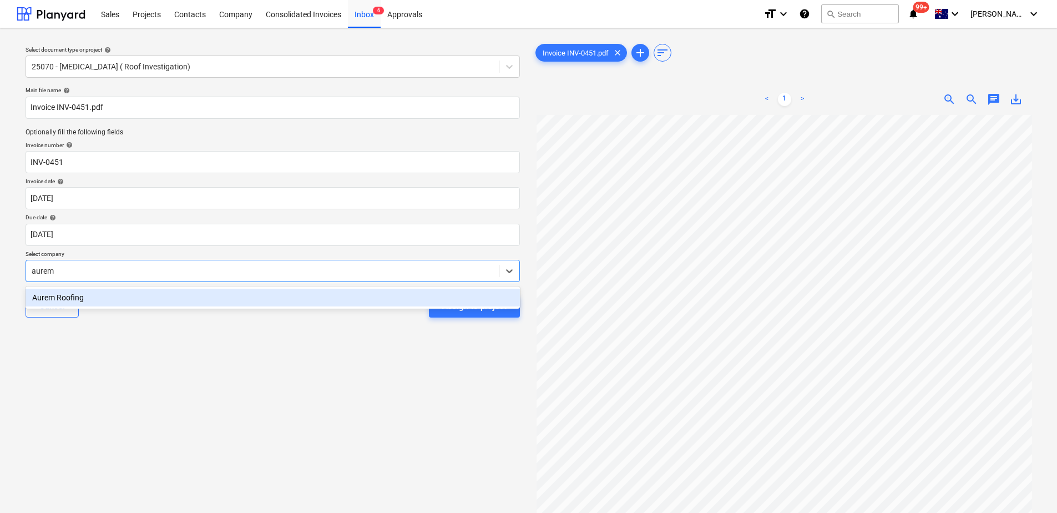
click at [105, 298] on div "Aurem Roofing" at bounding box center [273, 298] width 494 height 18
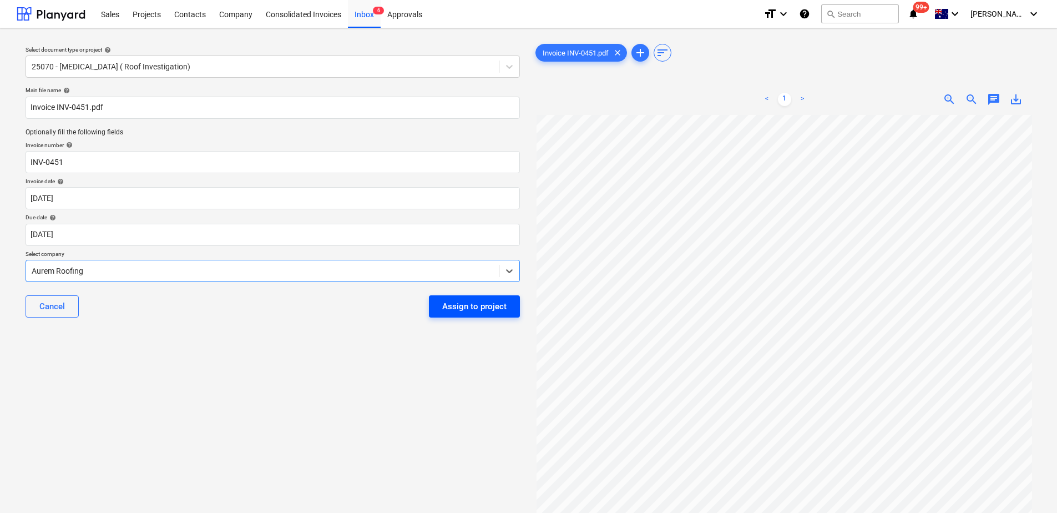
click at [495, 310] on div "Assign to project" at bounding box center [474, 306] width 64 height 14
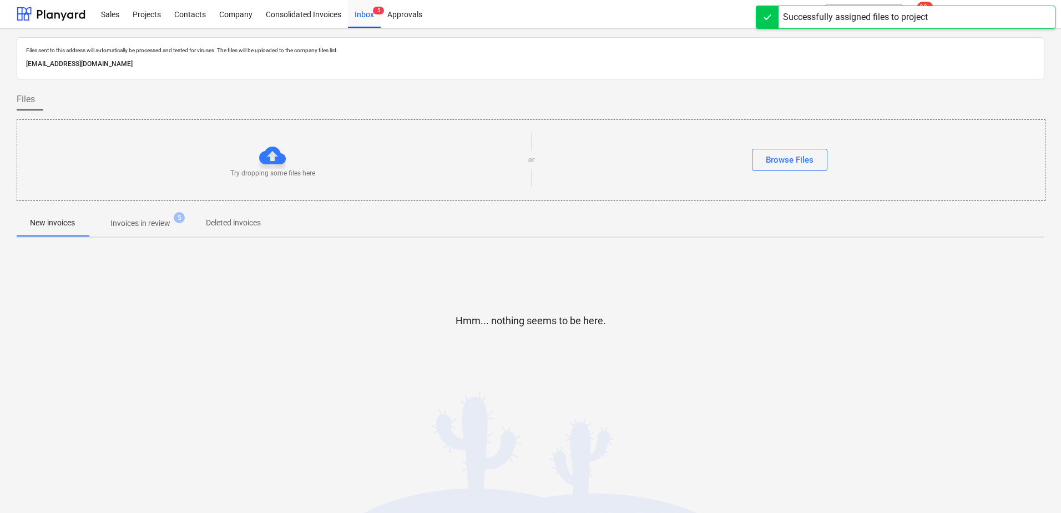
click at [141, 231] on span "Invoices in review 5" at bounding box center [140, 223] width 104 height 20
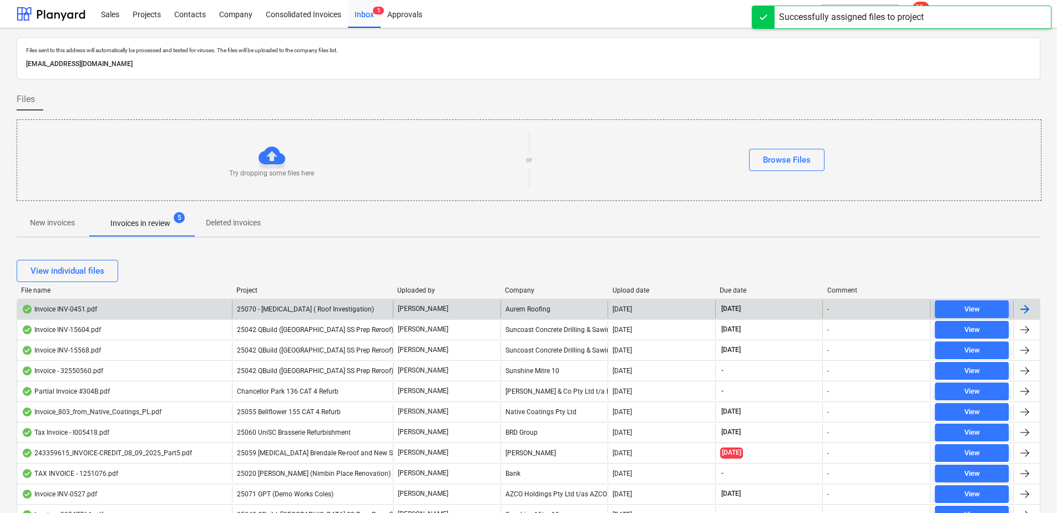
click at [298, 308] on span "25070 - [MEDICAL_DATA] ( Roof Investigation)" at bounding box center [305, 309] width 137 height 8
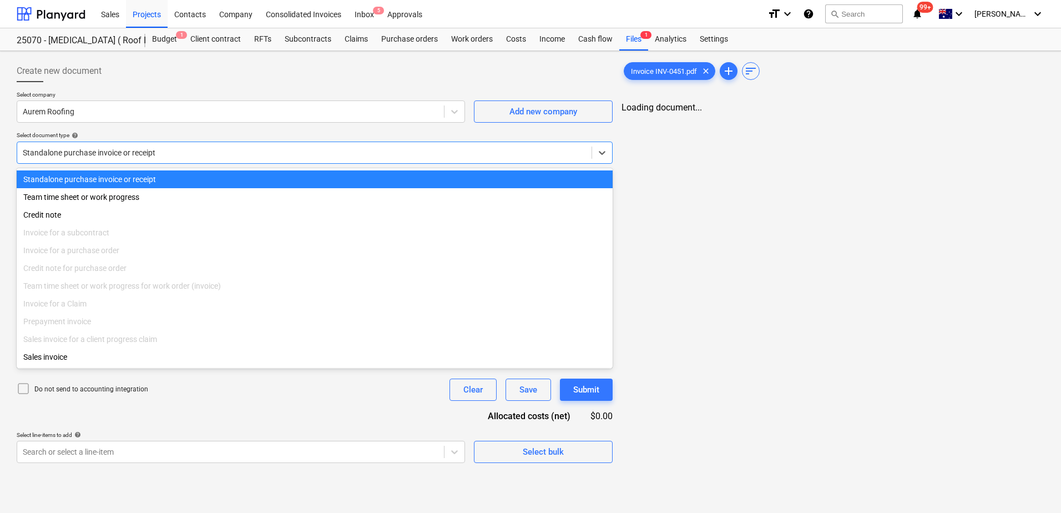
click at [169, 150] on div at bounding box center [304, 152] width 563 height 11
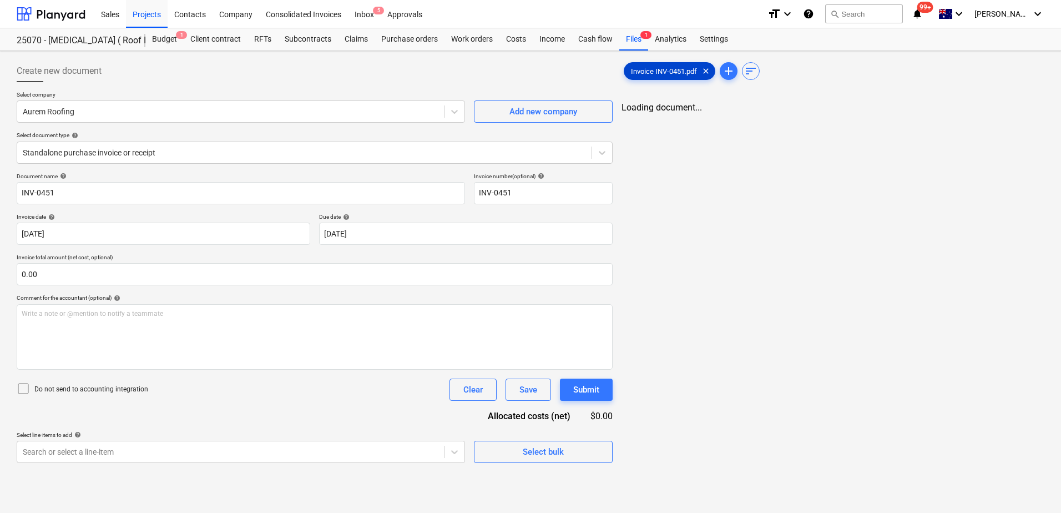
click at [669, 70] on span "Invoice INV-0451.pdf" at bounding box center [663, 71] width 79 height 8
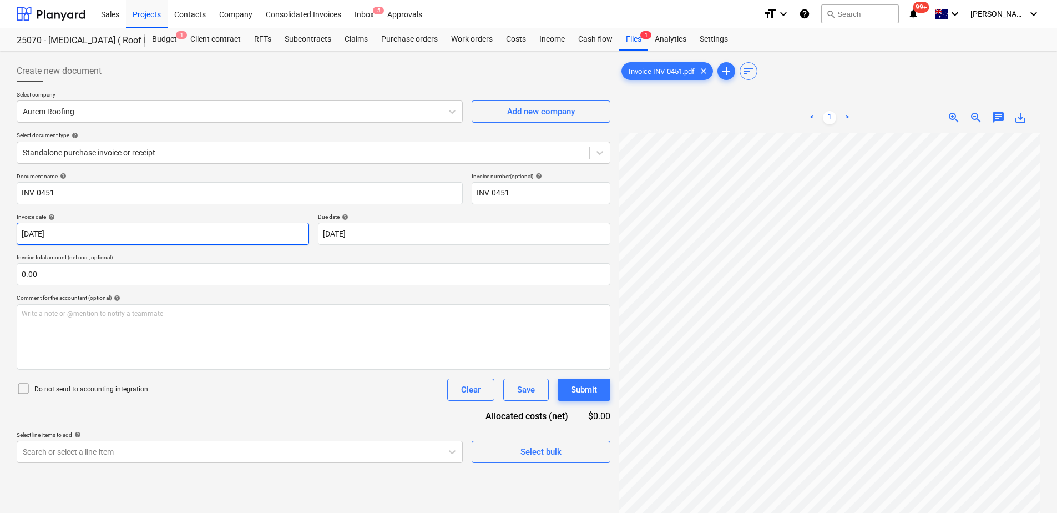
click at [274, 242] on body "Sales Projects Contacts Company Consolidated Invoices Inbox 5 Approvals format_…" at bounding box center [528, 256] width 1057 height 513
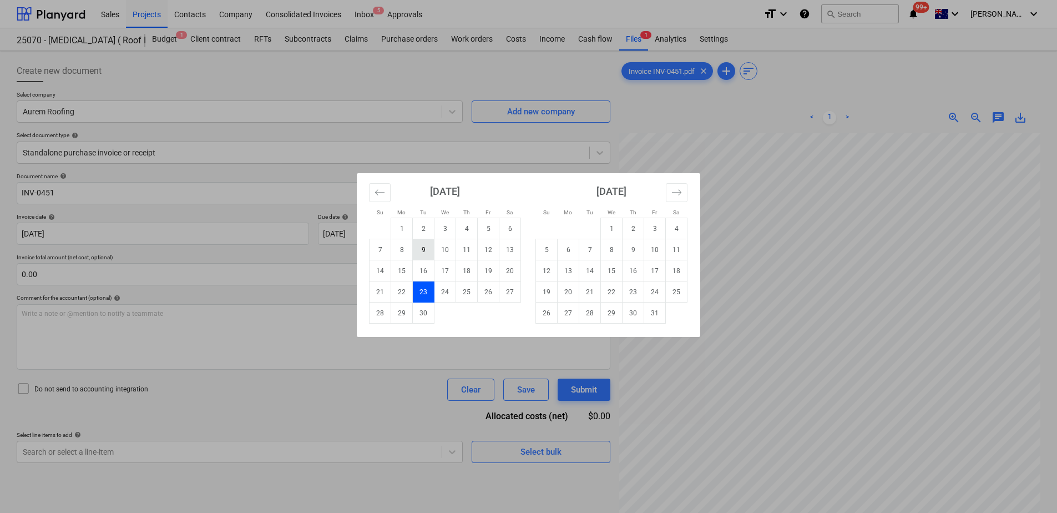
click at [418, 252] on td "9" at bounding box center [424, 249] width 22 height 21
type input "[DATE]"
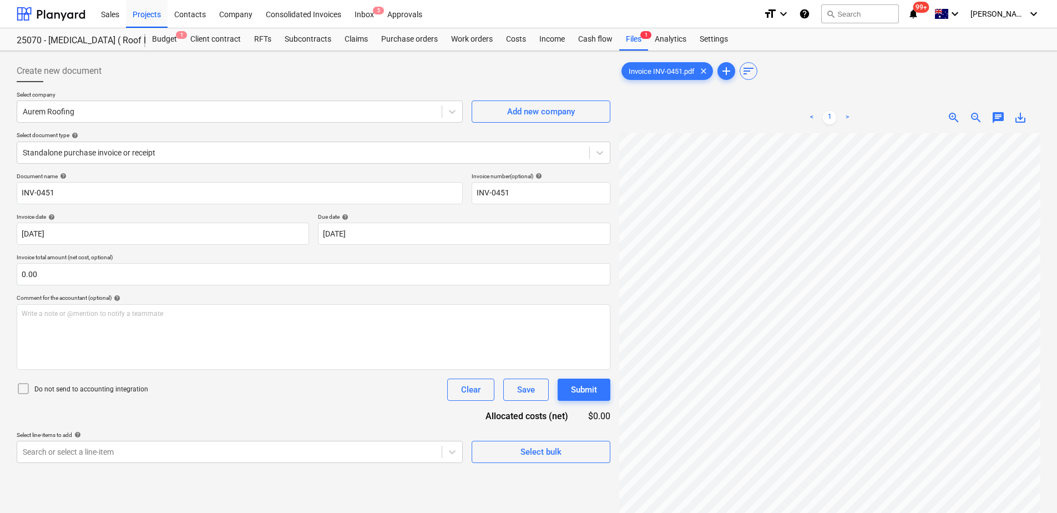
click at [267, 411] on div "Document name help INV-0451 Invoice number (optional) help INV-0451 Invoice dat…" at bounding box center [314, 318] width 594 height 290
click at [270, 456] on body "Sales Projects Contacts Company Consolidated Invoices Inbox 5 Approvals format_…" at bounding box center [528, 256] width 1057 height 513
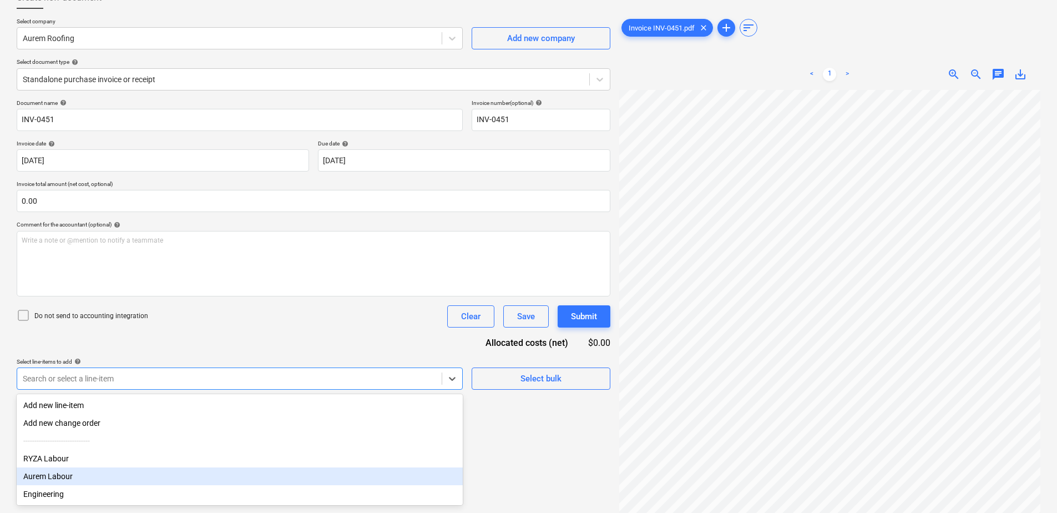
click at [72, 477] on div "Aurem Labour" at bounding box center [240, 476] width 446 height 18
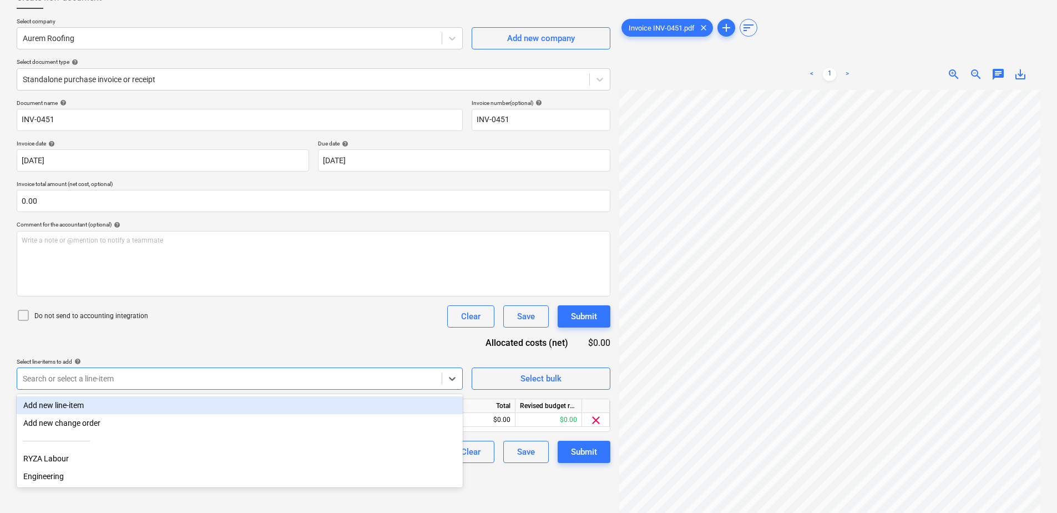
click at [318, 338] on div "Document name help INV-0451 Invoice number (optional) help INV-0451 Invoice dat…" at bounding box center [314, 280] width 594 height 363
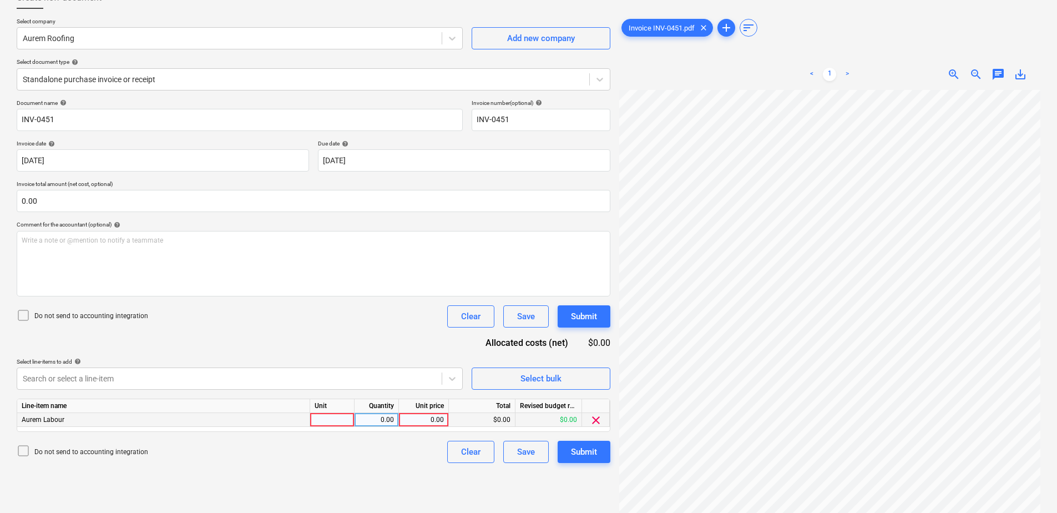
click at [323, 416] on div at bounding box center [332, 420] width 44 height 14
type input "Item"
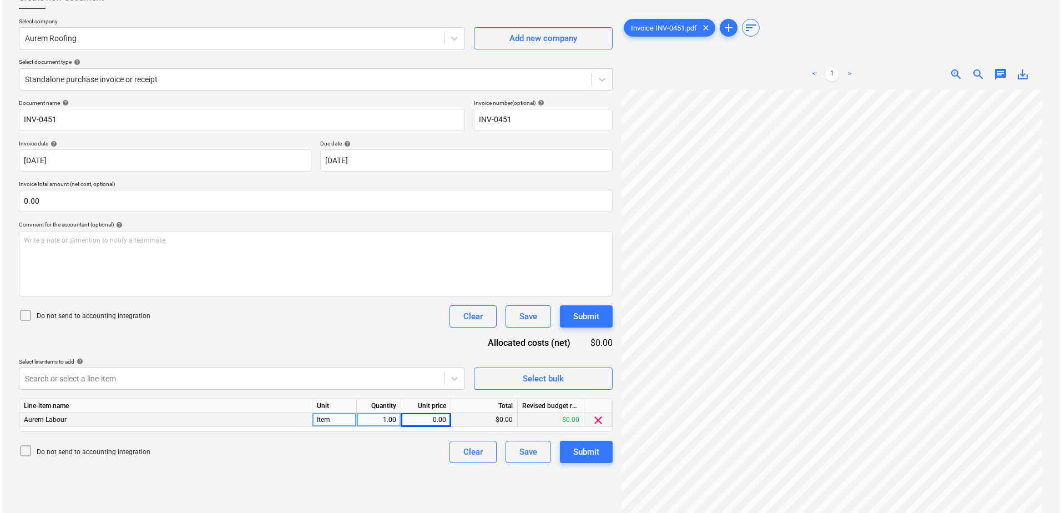
scroll to position [1, 80]
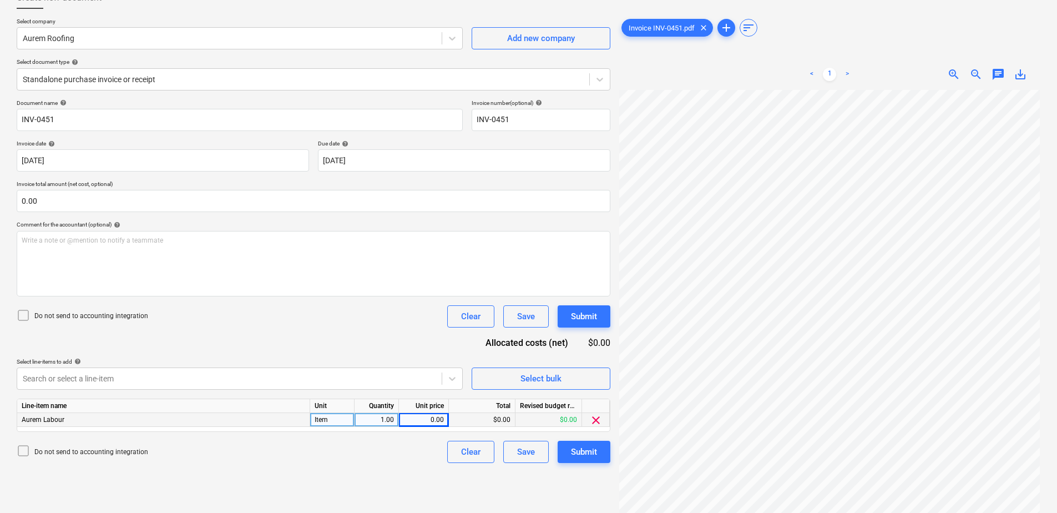
click at [426, 422] on div "0.00" at bounding box center [423, 420] width 41 height 14
type input "2720"
click at [589, 458] on div "Submit" at bounding box center [584, 451] width 26 height 14
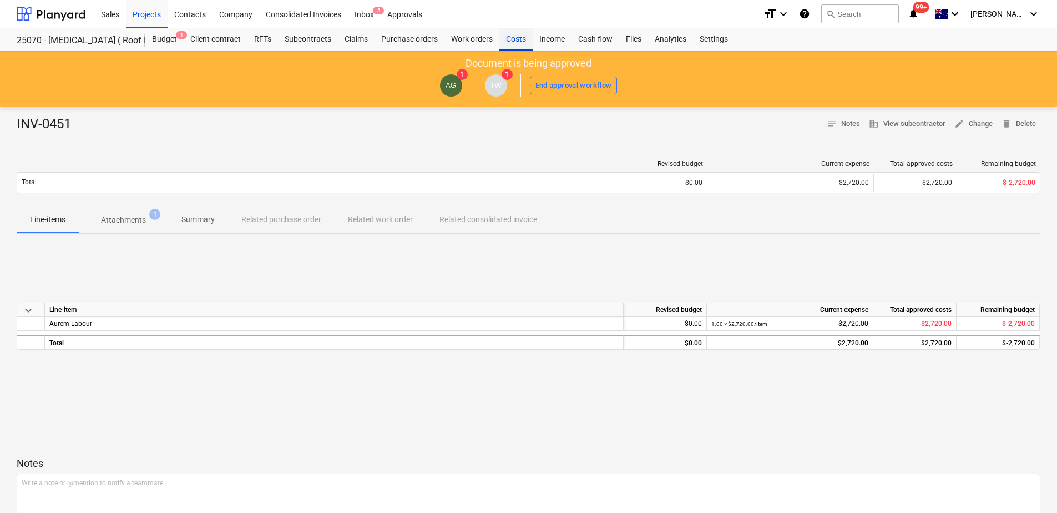
drag, startPoint x: 511, startPoint y: 42, endPoint x: 505, endPoint y: 42, distance: 5.6
click at [511, 42] on div "Costs" at bounding box center [515, 39] width 33 height 22
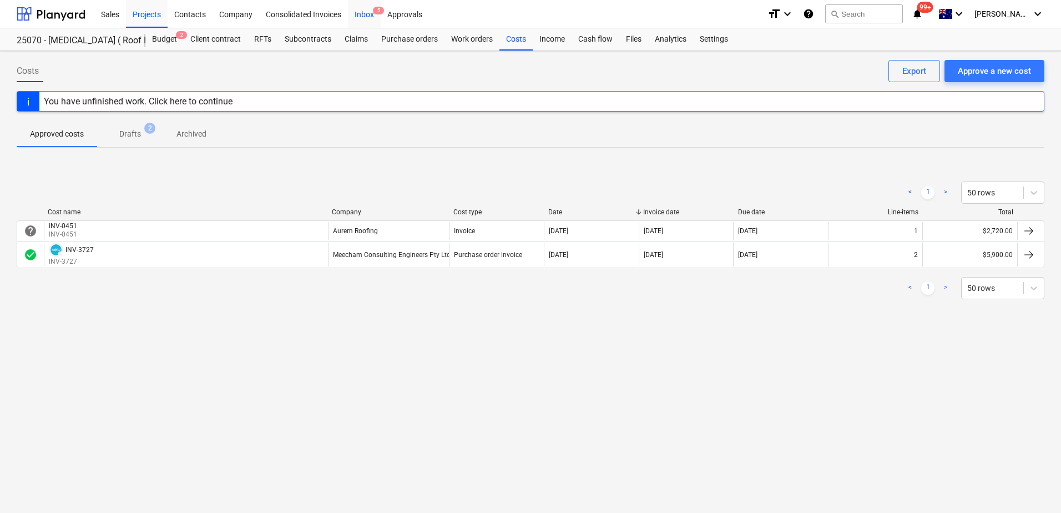
click at [365, 22] on div "Inbox 5" at bounding box center [364, 13] width 33 height 28
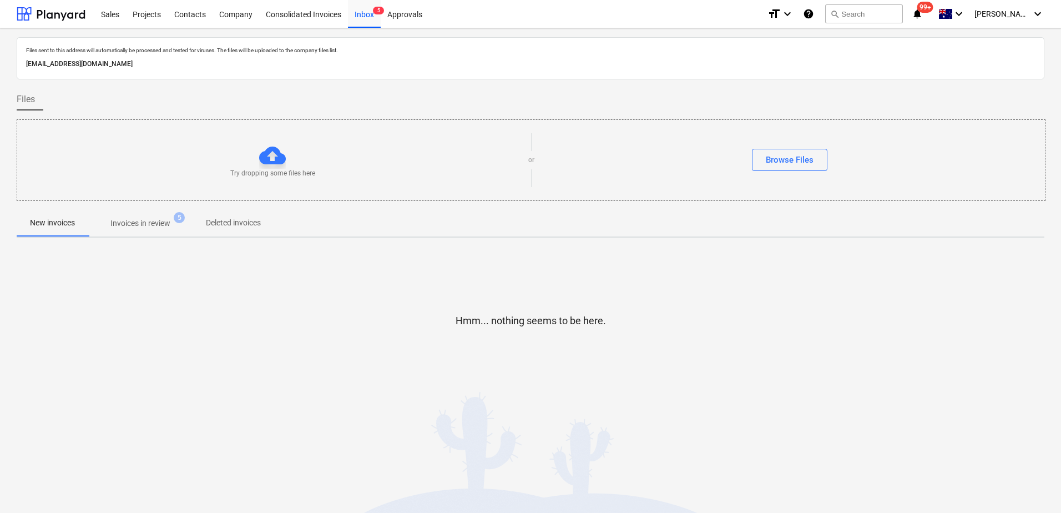
click at [156, 222] on p "Invoices in review" at bounding box center [140, 223] width 60 height 12
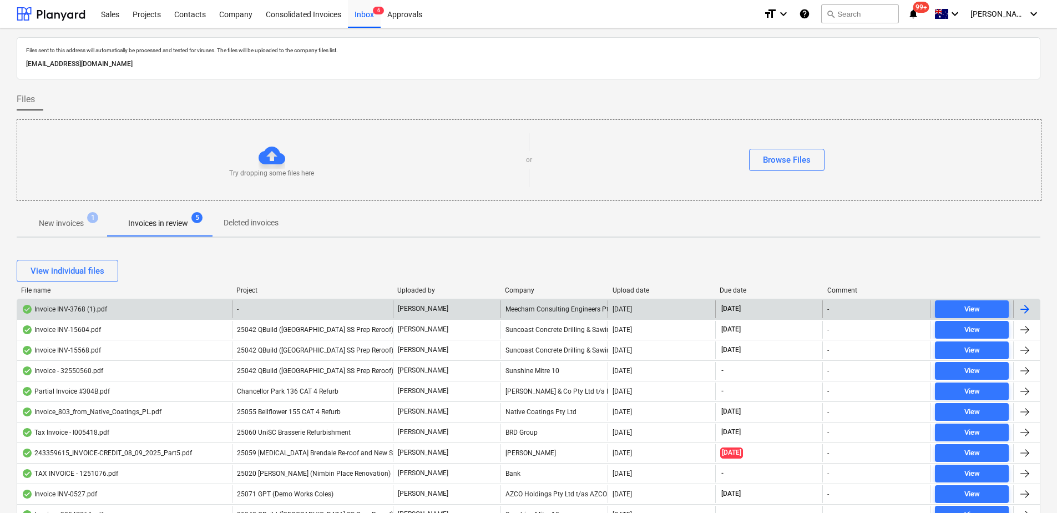
click at [282, 307] on div "-" at bounding box center [312, 309] width 161 height 18
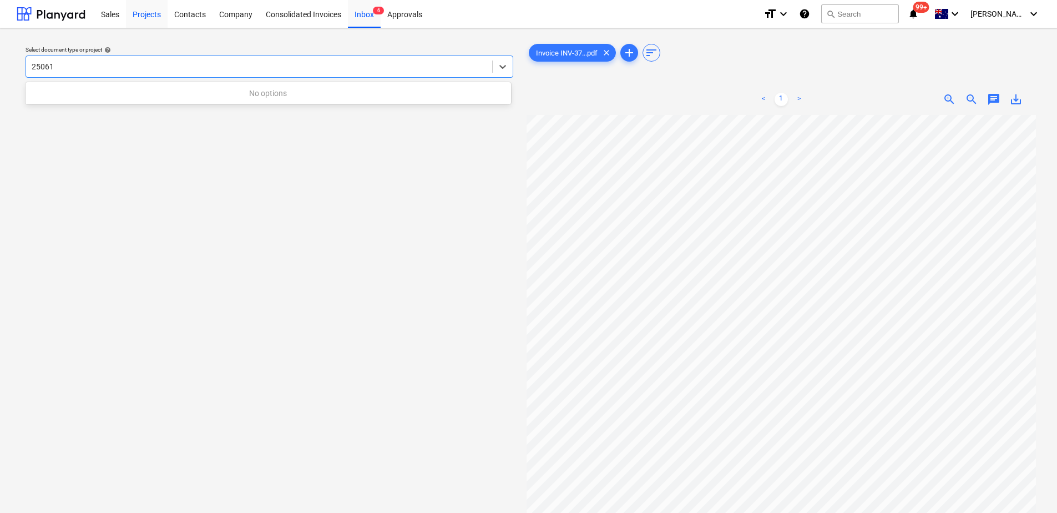
type input "25061"
click at [147, 16] on div "Projects" at bounding box center [147, 13] width 42 height 28
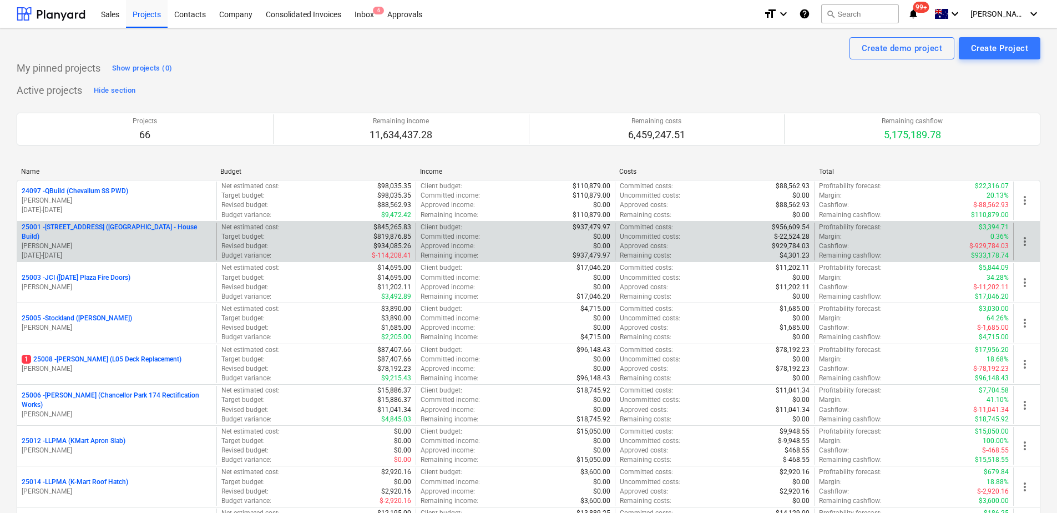
scroll to position [2590, 0]
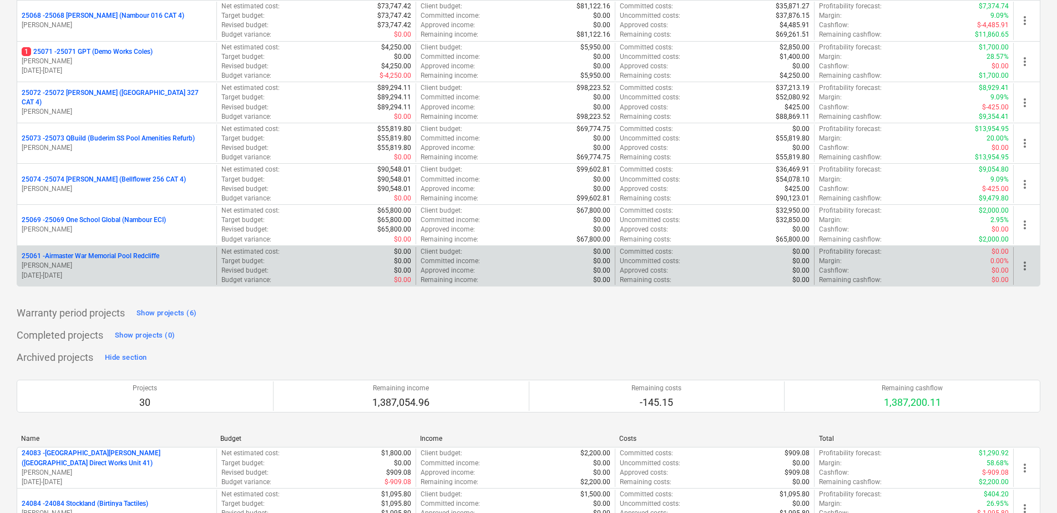
click at [146, 260] on p "25061 - Airmaster War Memorial Pool Redcliffe" at bounding box center [91, 255] width 138 height 9
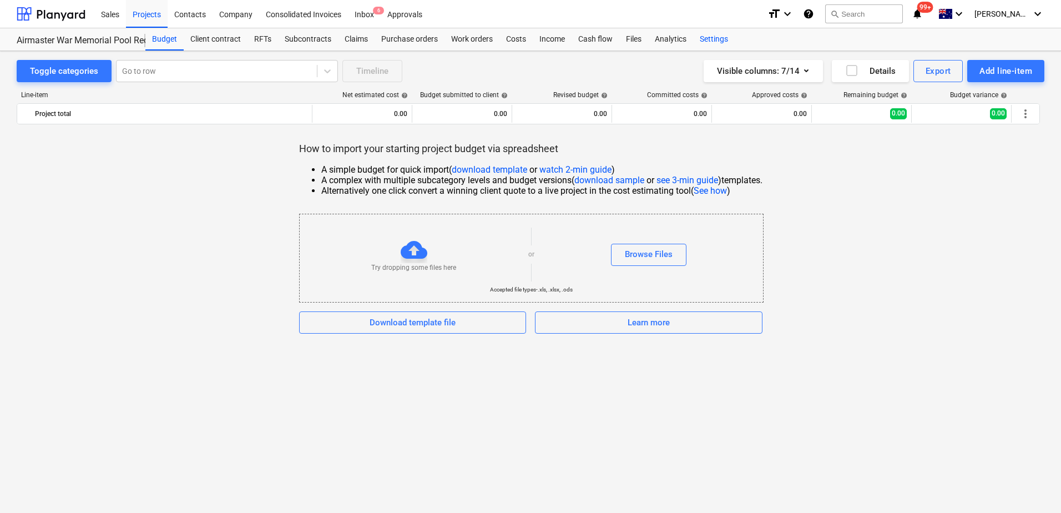
click at [712, 39] on div "Settings" at bounding box center [714, 39] width 42 height 22
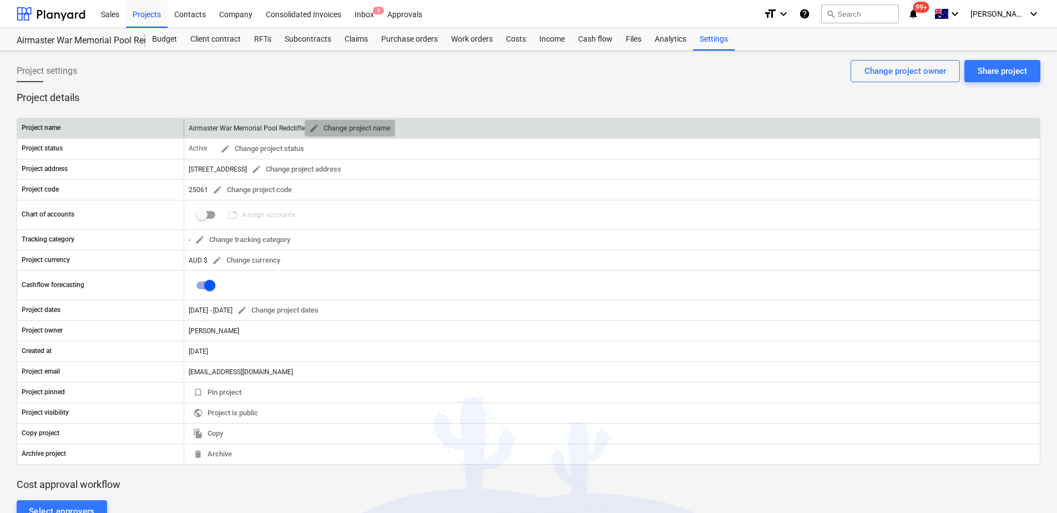
click at [355, 129] on span "edit Change project name" at bounding box center [350, 128] width 82 height 13
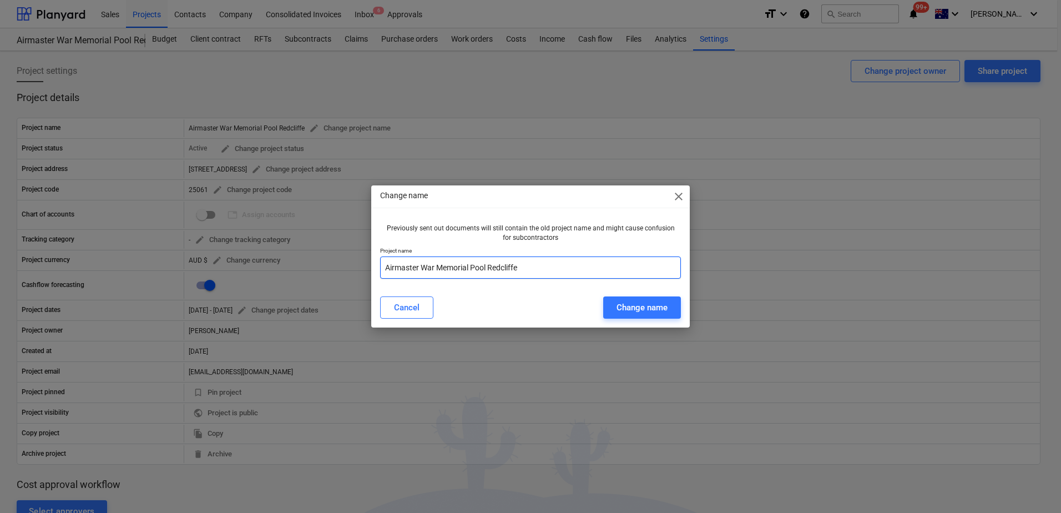
click at [386, 267] on input "Airmaster War Memorial Pool Redcliffe" at bounding box center [530, 267] width 301 height 22
type input "25061 Airmaster War Memorial Pool Redcliffe"
click at [629, 303] on div "Change name" at bounding box center [641, 307] width 51 height 14
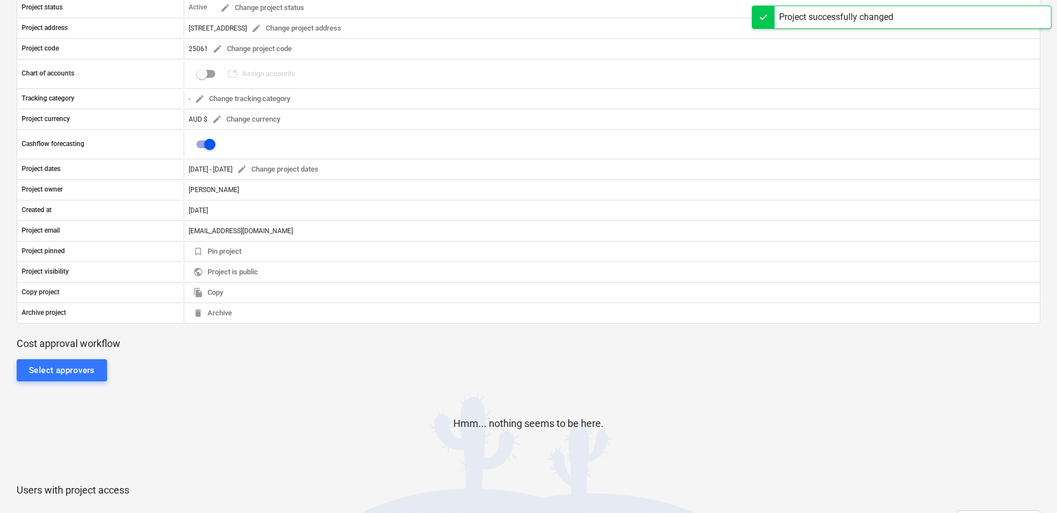
scroll to position [166, 0]
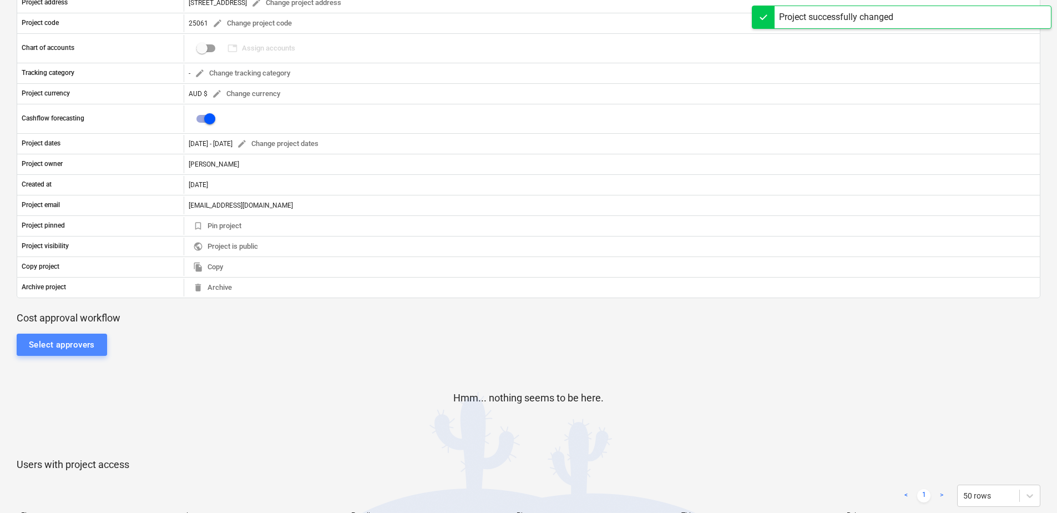
click at [73, 346] on div "Select approvers" at bounding box center [62, 344] width 66 height 14
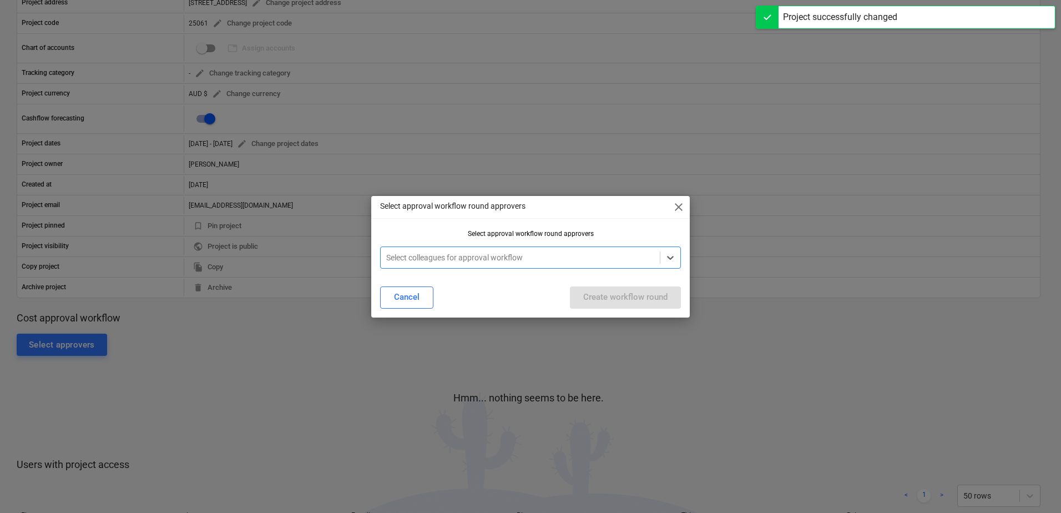
click at [439, 256] on div at bounding box center [520, 257] width 268 height 11
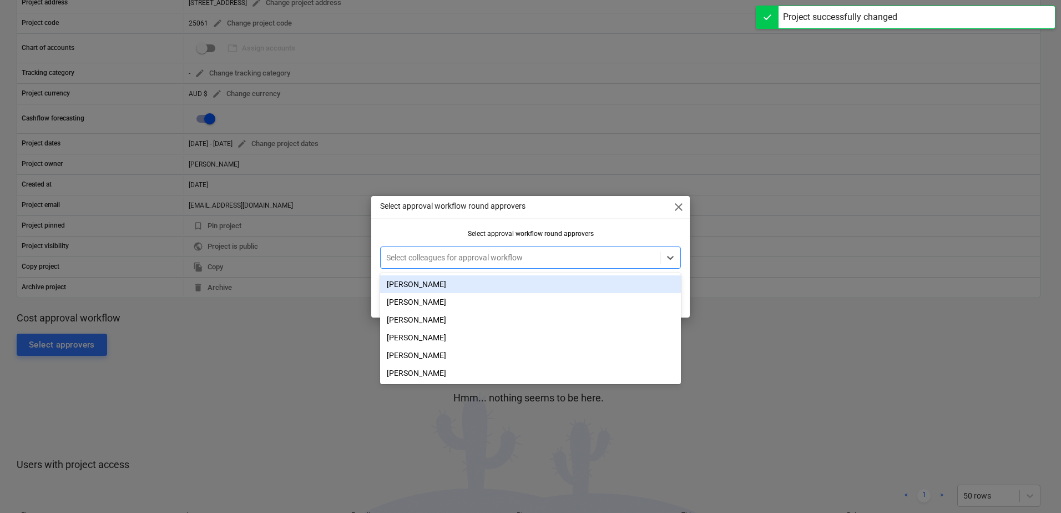
click at [431, 281] on div "[PERSON_NAME]" at bounding box center [530, 284] width 301 height 18
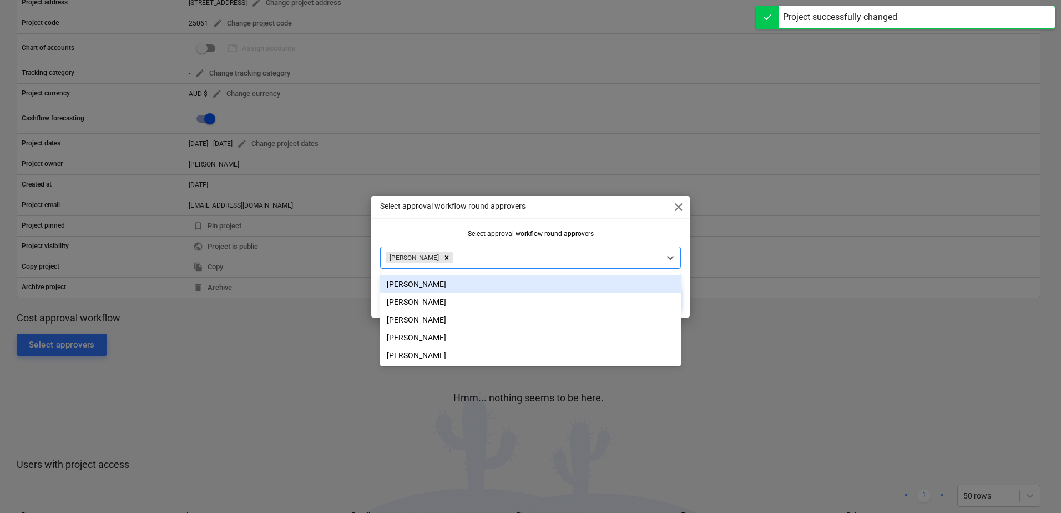
click at [423, 235] on div "Select approval workflow round approvers" at bounding box center [530, 234] width 301 height 8
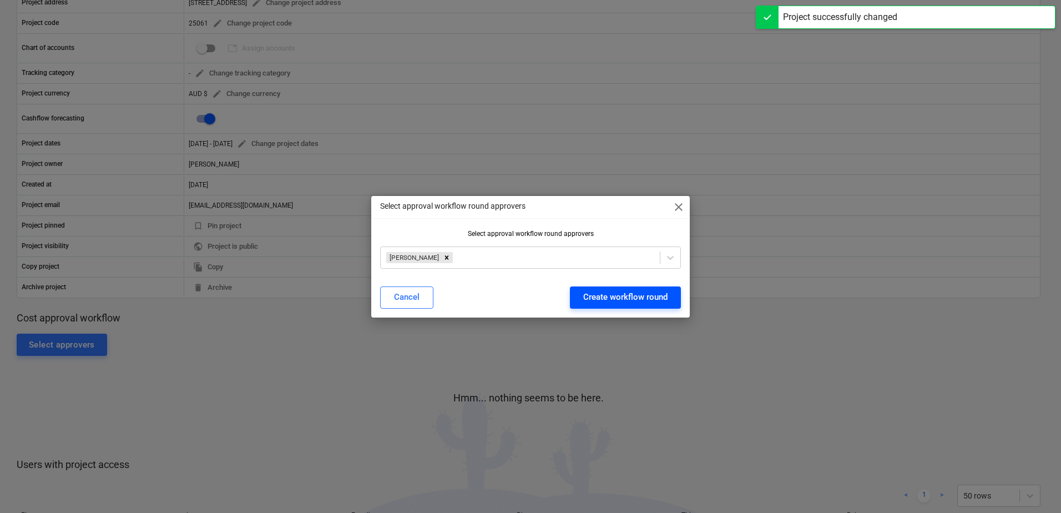
click at [629, 301] on div "Create workflow round" at bounding box center [625, 297] width 84 height 14
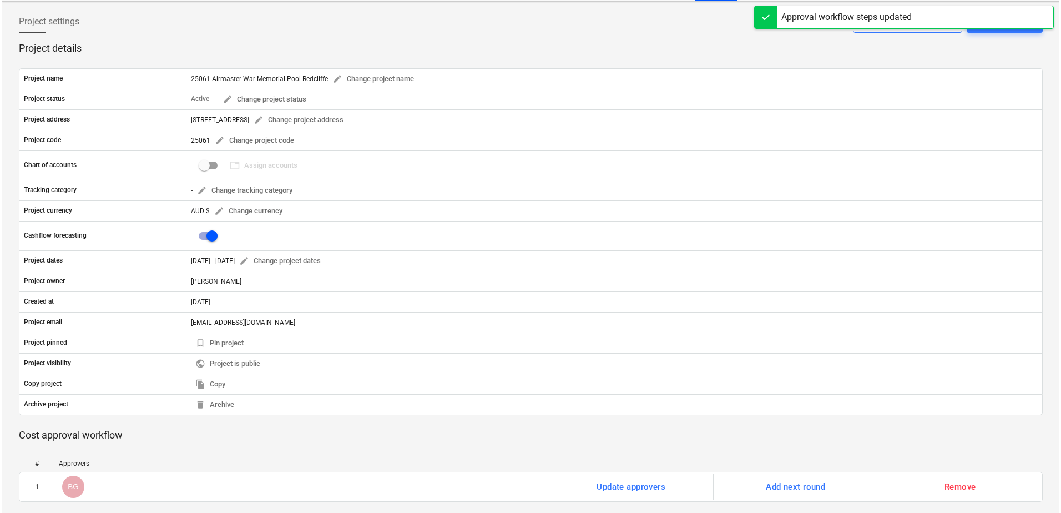
scroll to position [0, 0]
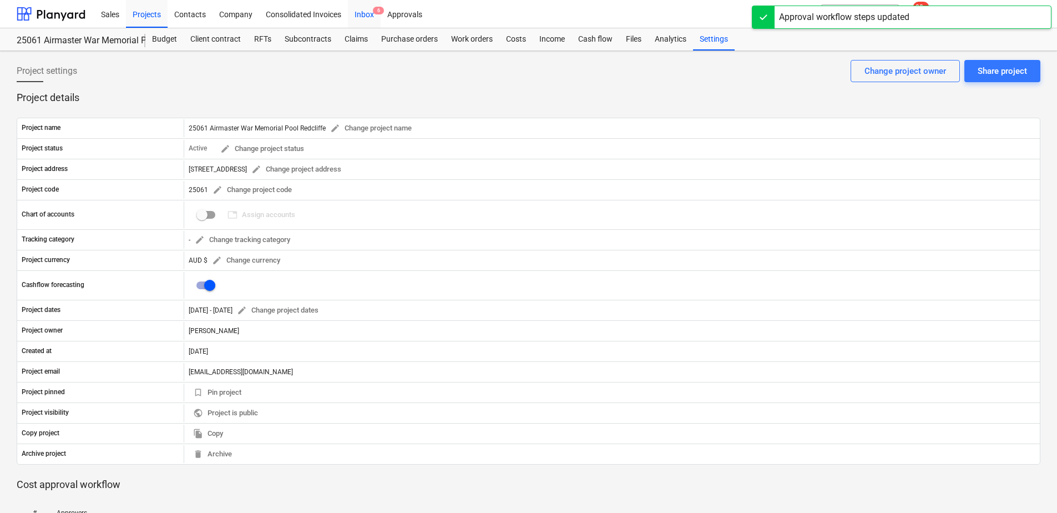
click at [370, 14] on div "Inbox 6" at bounding box center [364, 13] width 33 height 28
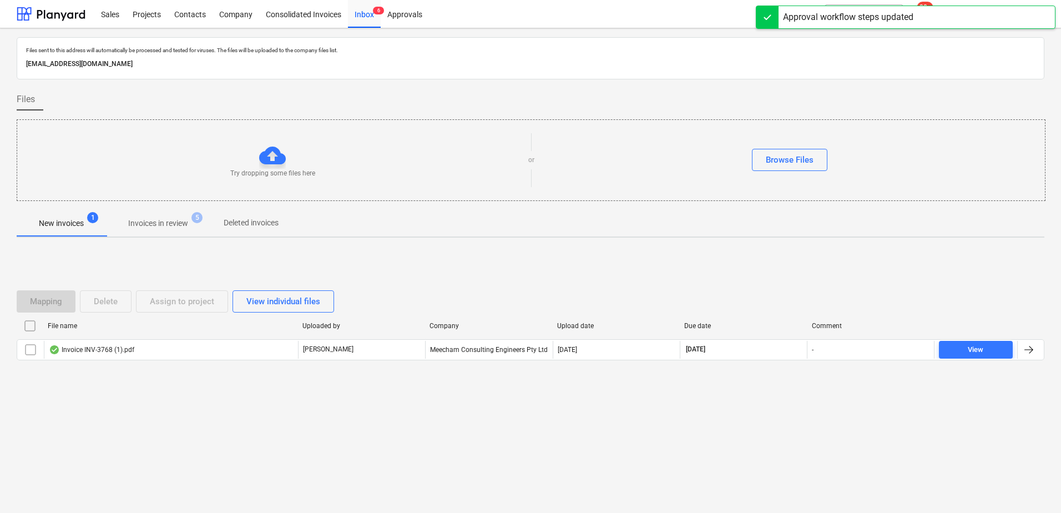
click at [164, 221] on p "Invoices in review" at bounding box center [158, 223] width 60 height 12
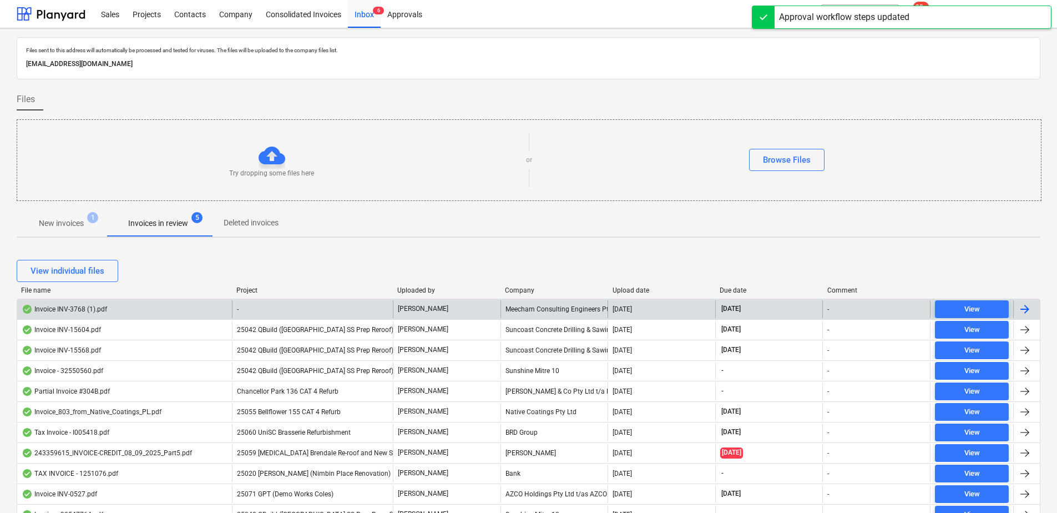
click at [298, 307] on div "-" at bounding box center [312, 309] width 161 height 18
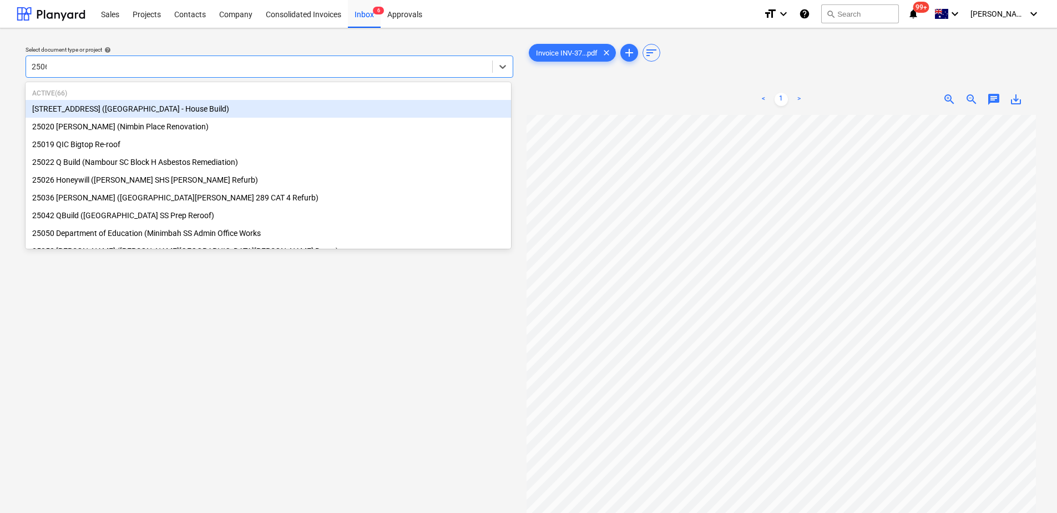
type input "25061"
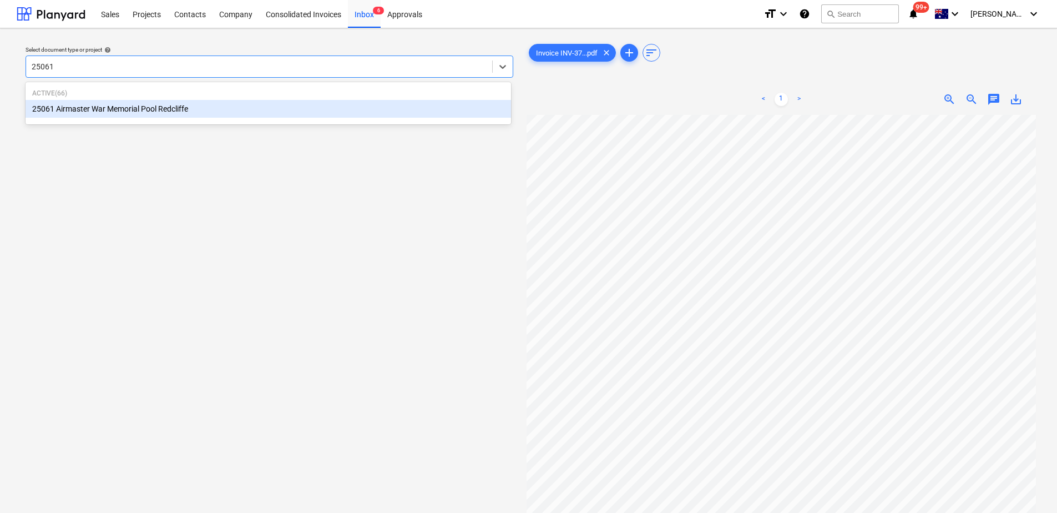
click at [191, 108] on div "25061 Airmaster War Memorial Pool Redcliffe" at bounding box center [268, 109] width 485 height 18
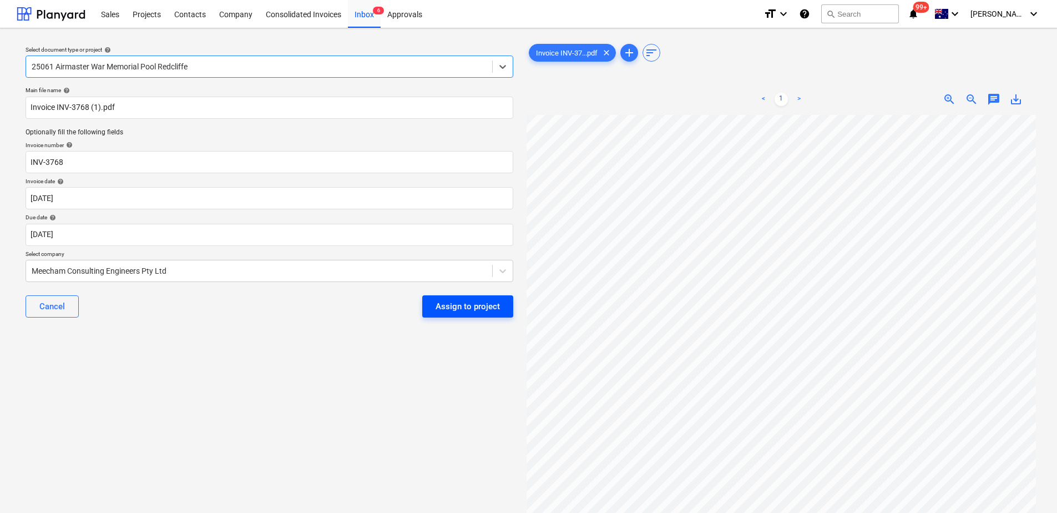
click at [456, 308] on div "Assign to project" at bounding box center [468, 306] width 64 height 14
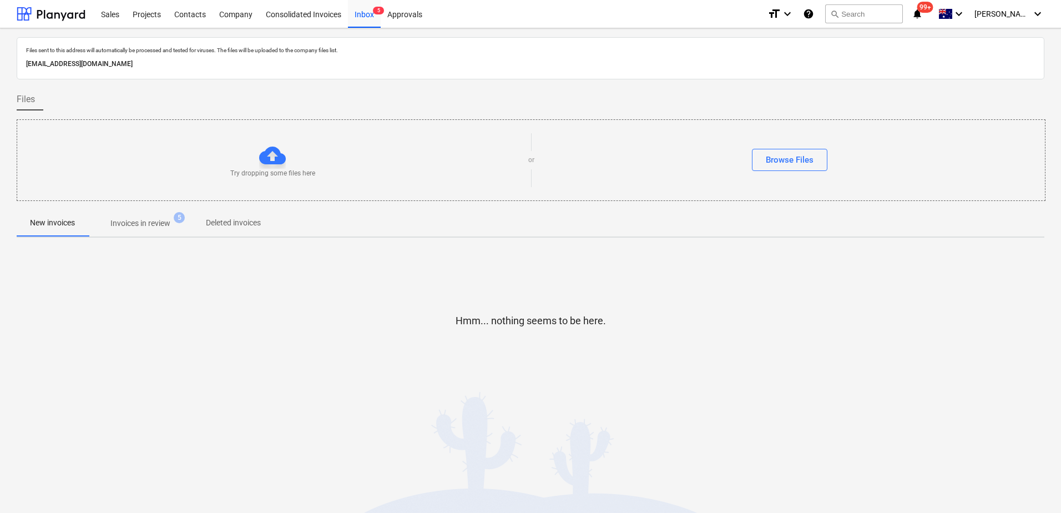
click at [155, 222] on p "Invoices in review" at bounding box center [140, 223] width 60 height 12
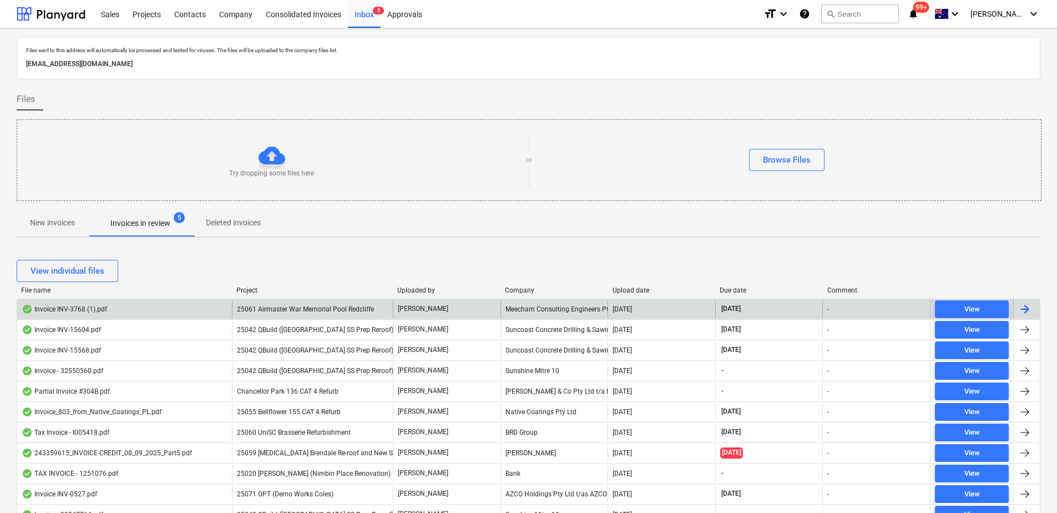
click at [275, 308] on span "25061 Airmaster War Memorial Pool Redcliffe" at bounding box center [305, 309] width 137 height 8
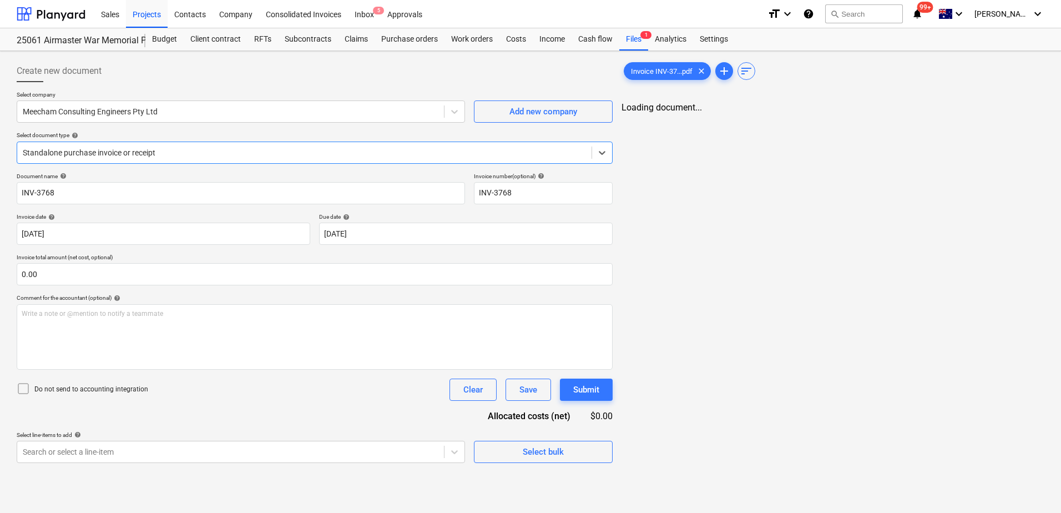
click at [179, 153] on div at bounding box center [304, 152] width 563 height 11
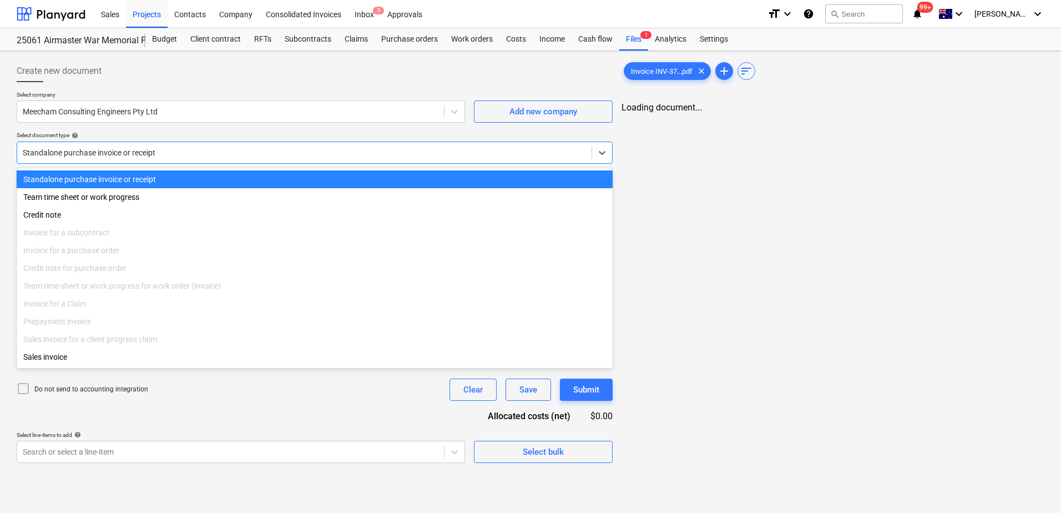
click at [179, 153] on div at bounding box center [304, 152] width 563 height 11
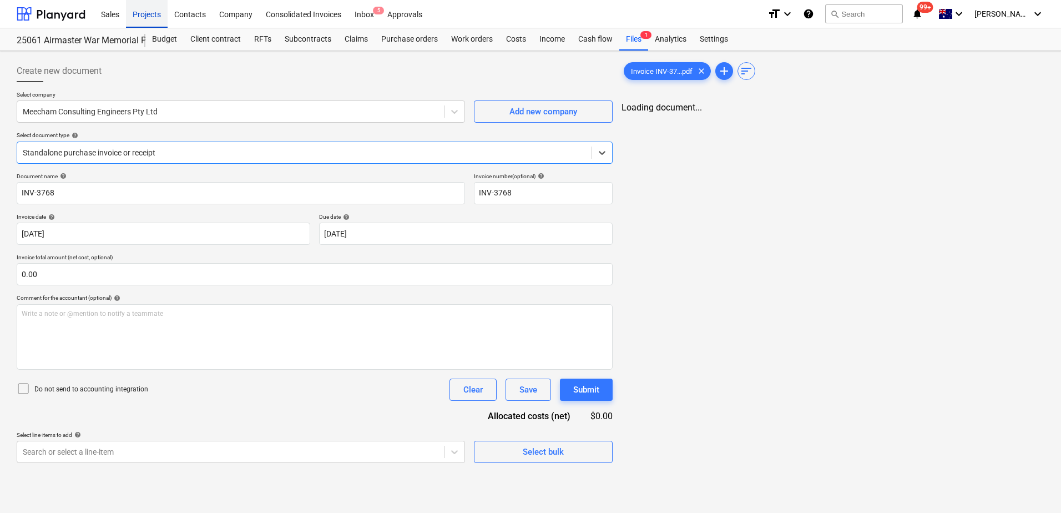
click at [158, 16] on div "Projects" at bounding box center [147, 13] width 42 height 28
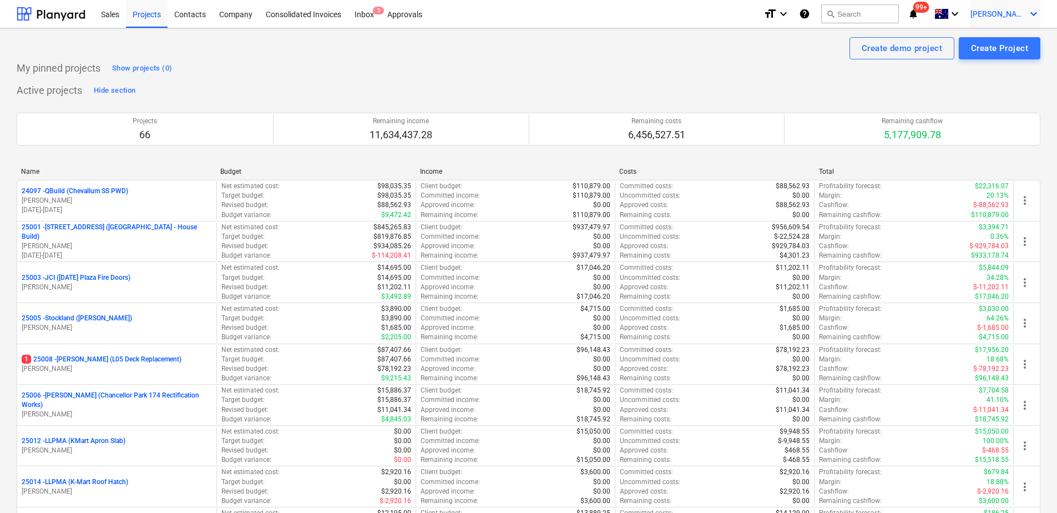
click at [1031, 12] on icon "keyboard_arrow_down" at bounding box center [1033, 13] width 13 height 13
click at [1005, 61] on div "Log out" at bounding box center [1007, 61] width 67 height 18
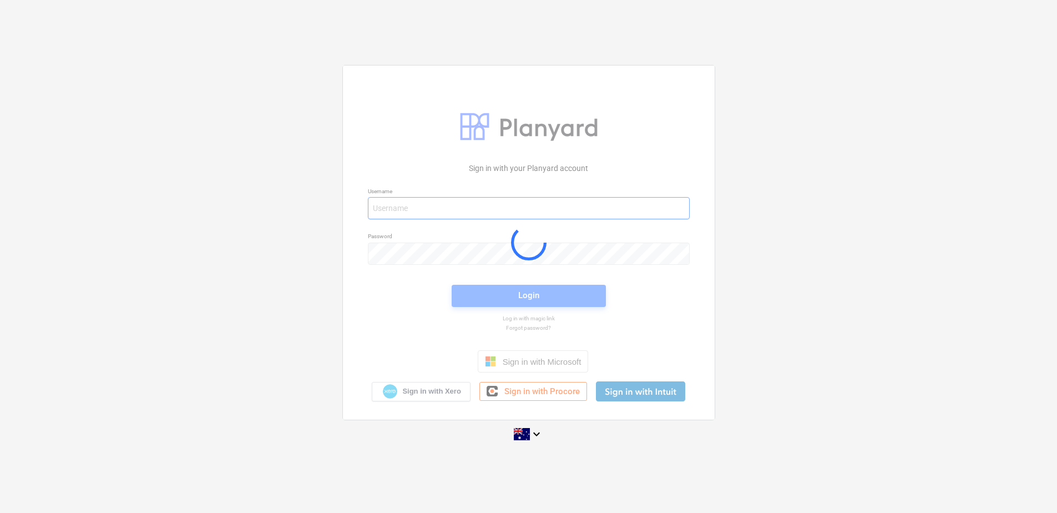
type input "[EMAIL_ADDRESS][DOMAIN_NAME]"
